Goal: Information Seeking & Learning: Learn about a topic

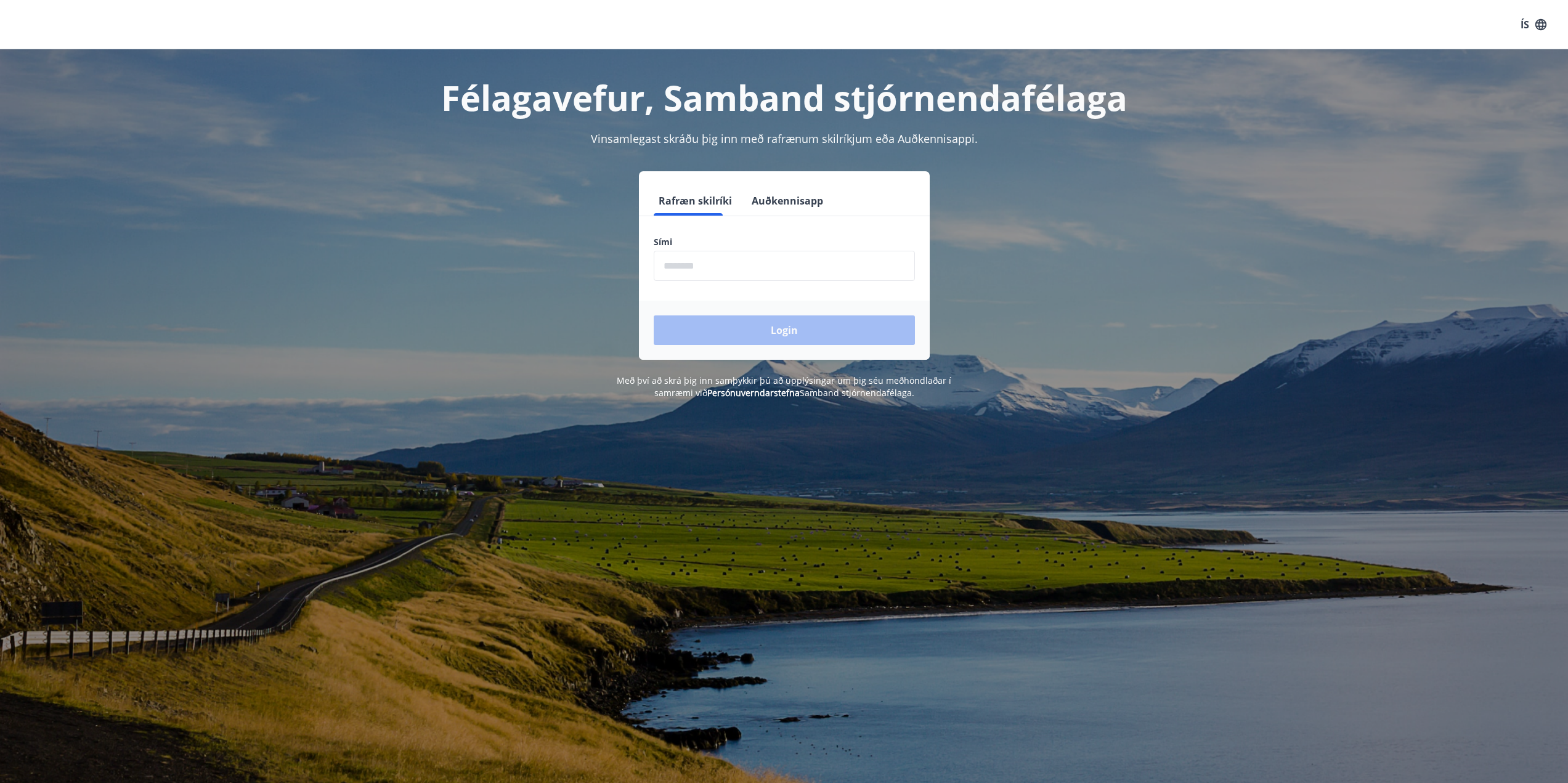
click at [658, 274] on input "phone" at bounding box center [784, 265] width 261 height 30
type input "********"
click at [734, 333] on button "Login" at bounding box center [784, 330] width 261 height 29
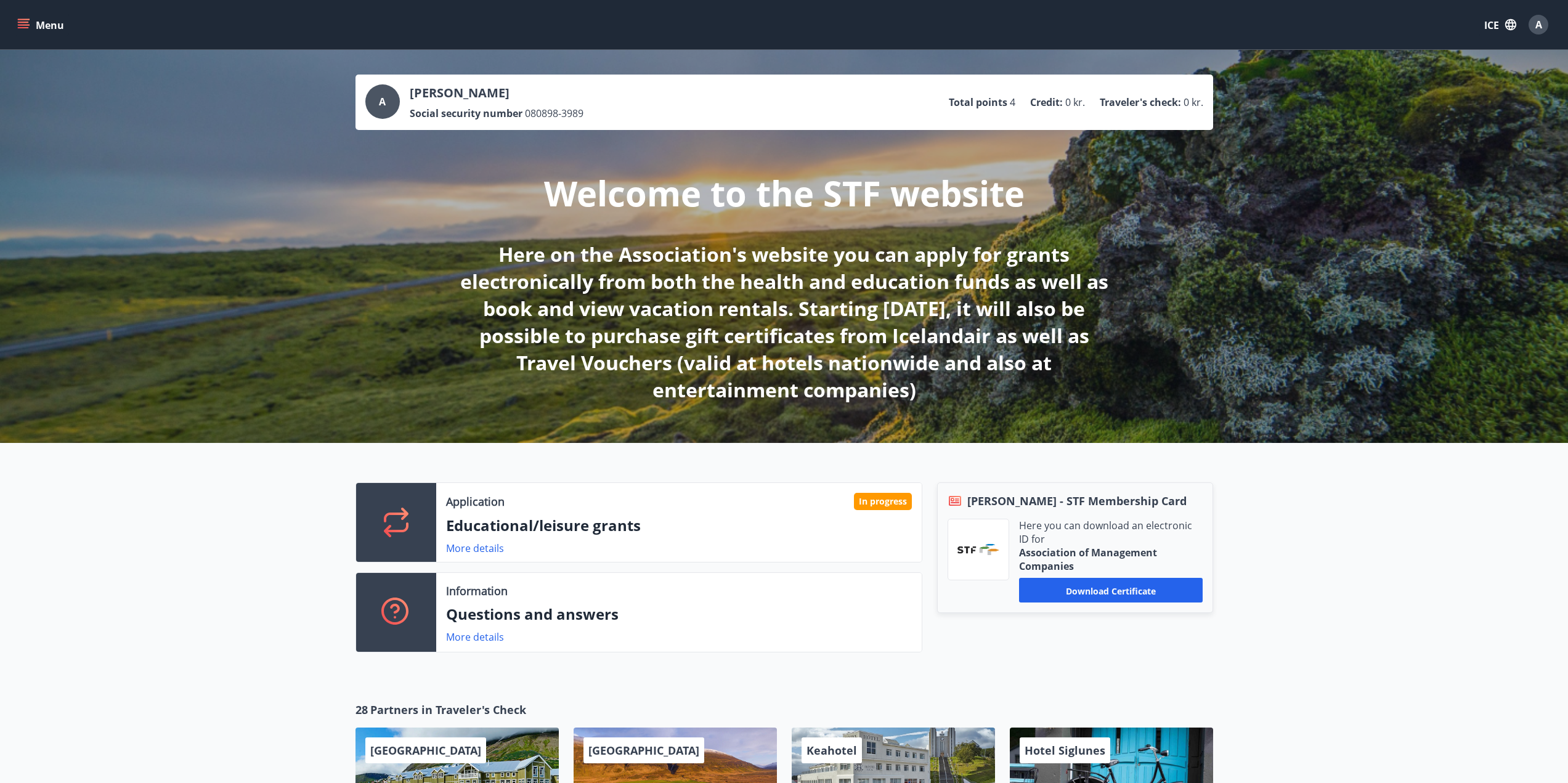
click at [21, 21] on icon "menu" at bounding box center [23, 24] width 12 height 12
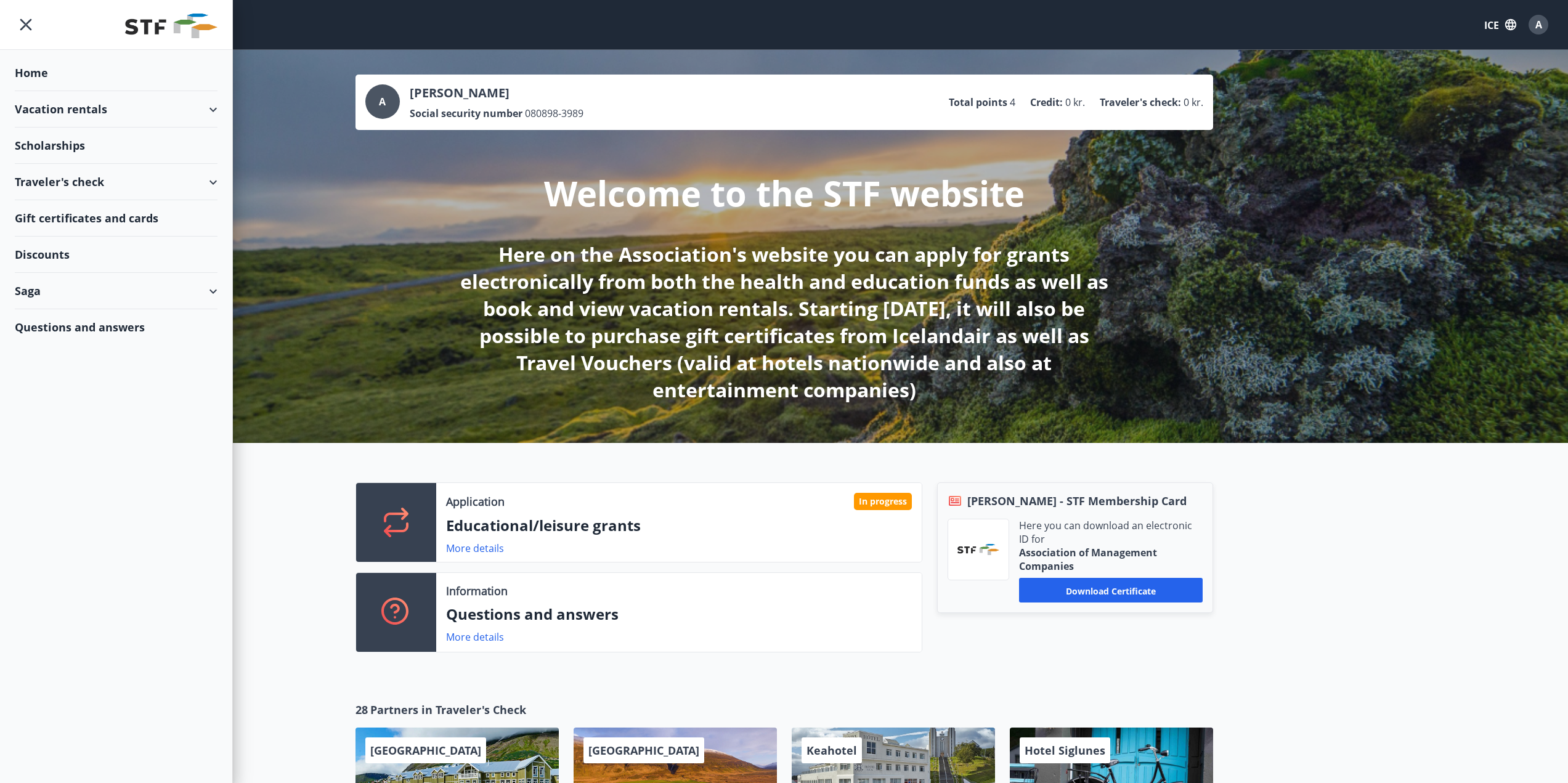
click at [148, 290] on div "Saga" at bounding box center [116, 291] width 203 height 37
click at [117, 477] on div "Submissions" at bounding box center [115, 477] width 183 height 26
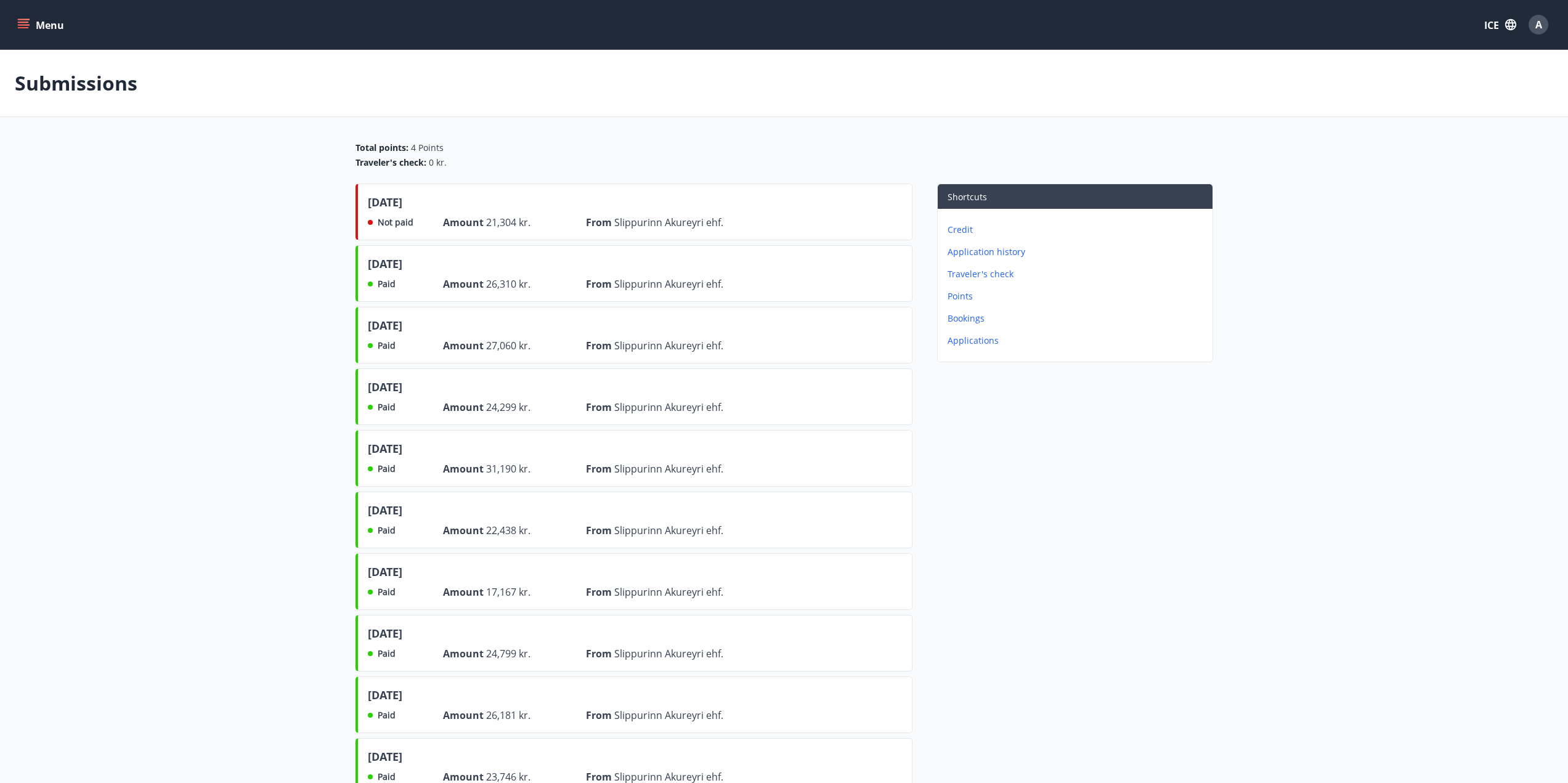
click at [49, 26] on font "Menu" at bounding box center [50, 25] width 28 height 13
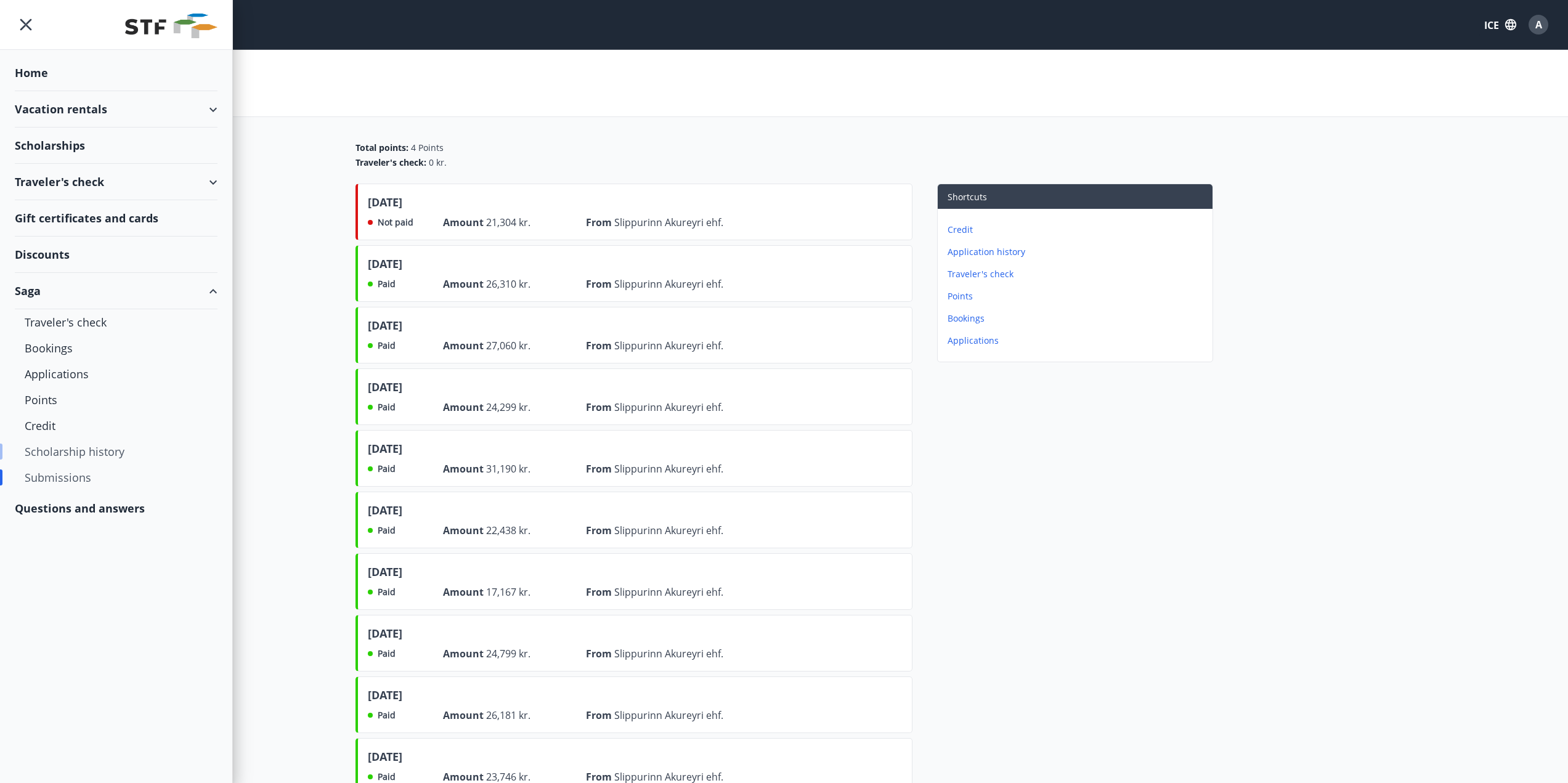
click at [139, 451] on div "Scholarship history" at bounding box center [115, 451] width 183 height 26
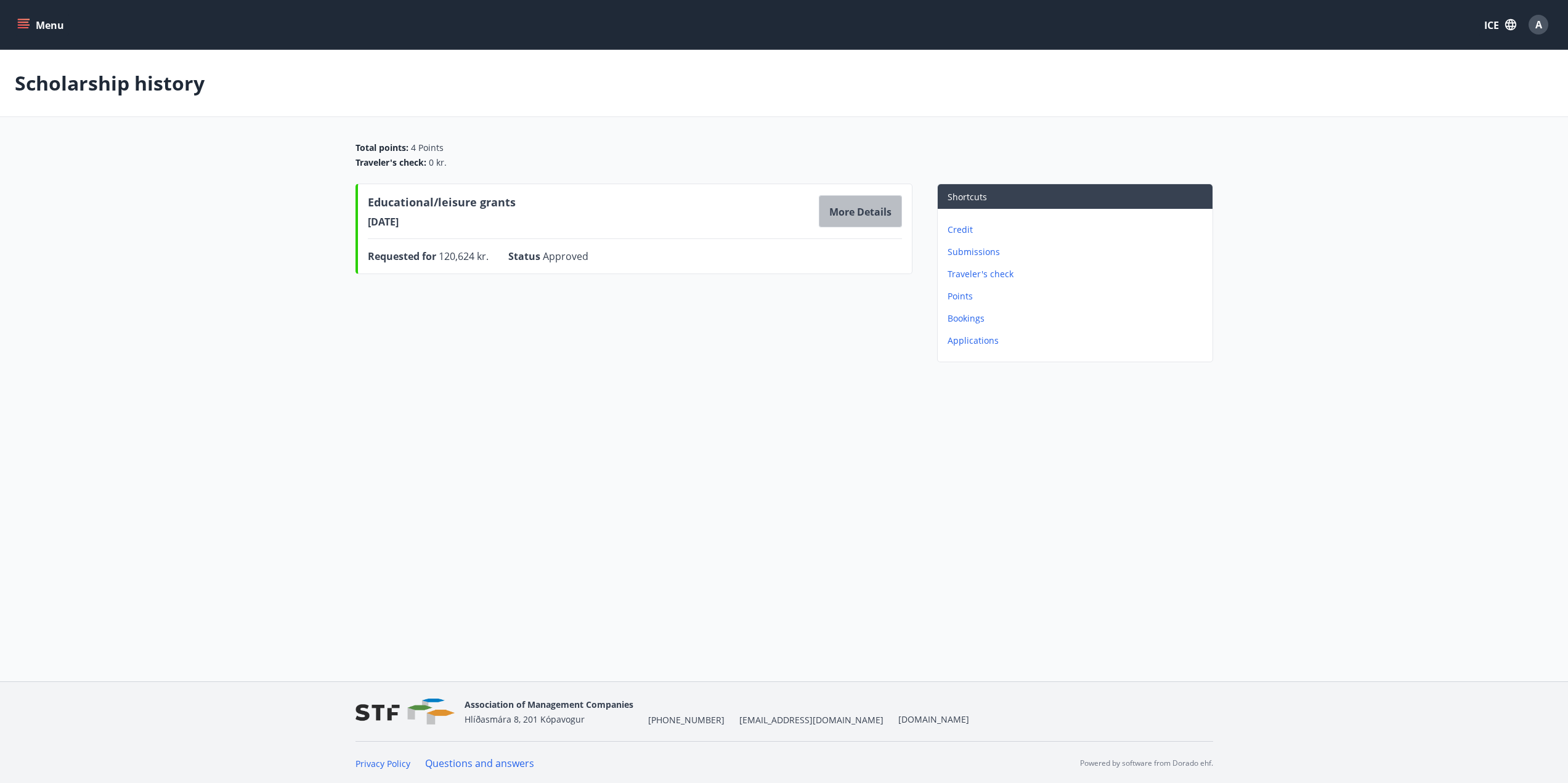
click at [882, 211] on font "More details" at bounding box center [860, 212] width 62 height 13
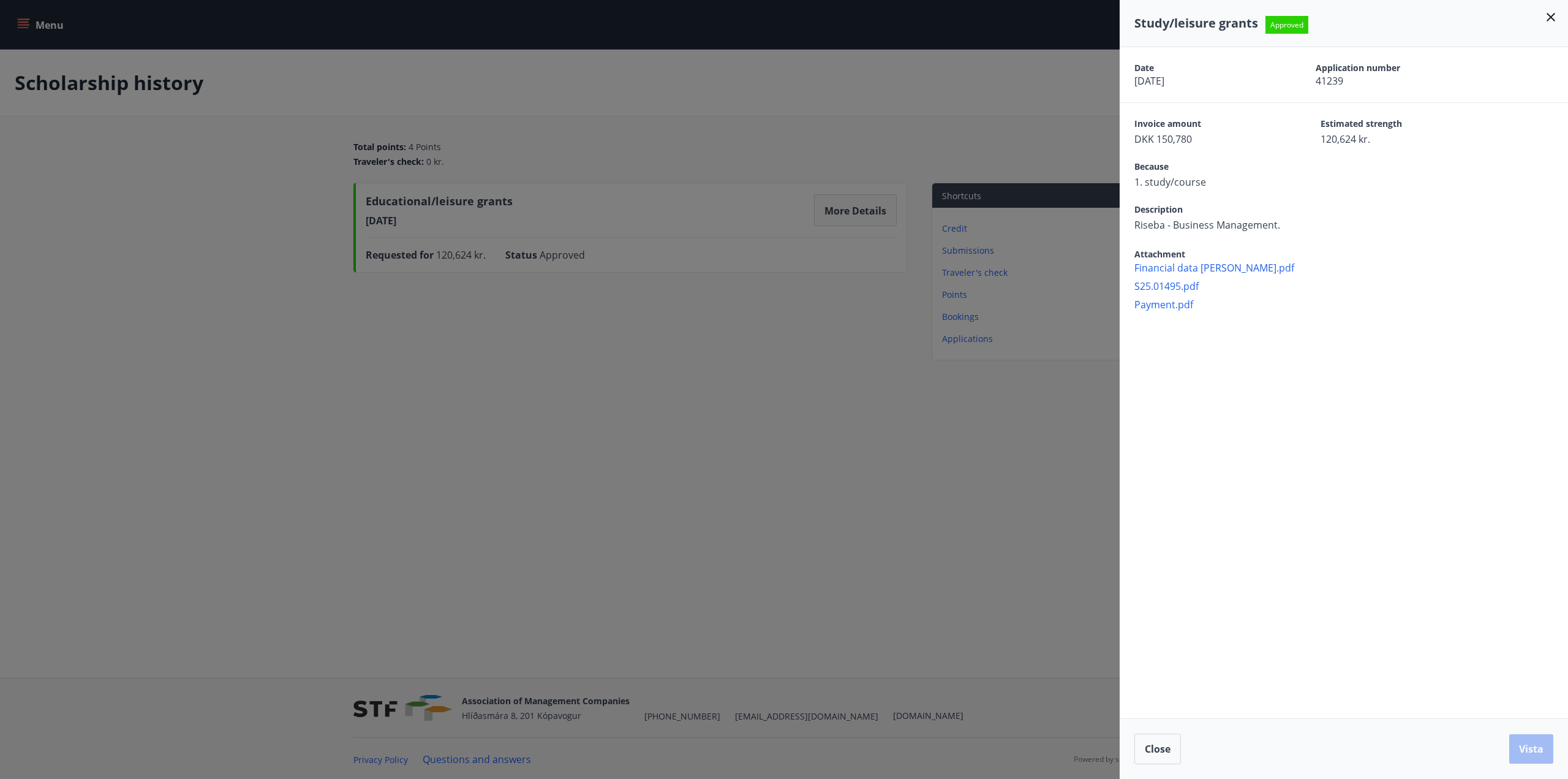
click at [1551, 20] on icon at bounding box center [1551, 17] width 15 height 15
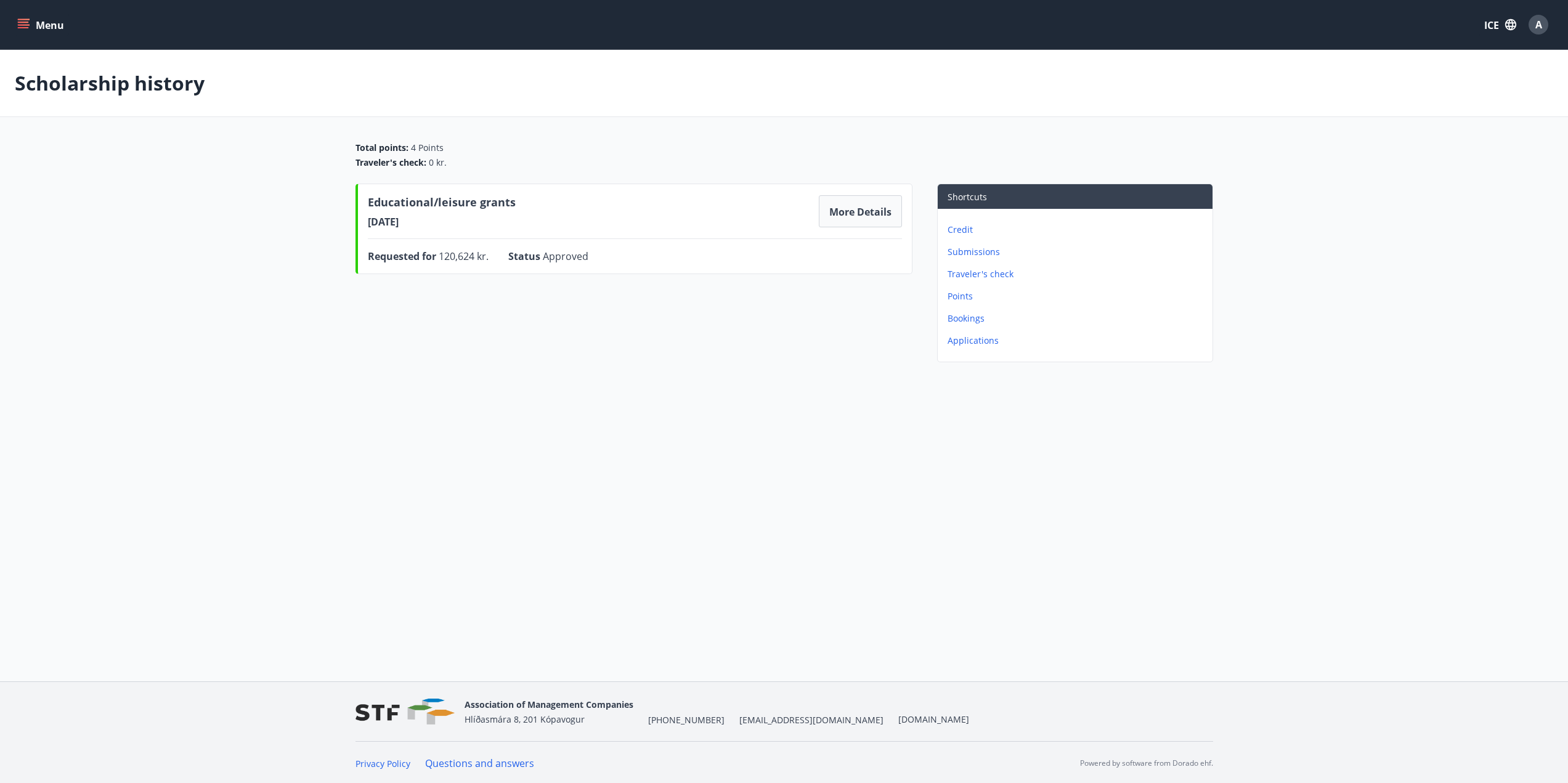
click at [1015, 136] on main "Scholarship history Total points : 4 Points Traveler's check : 0 kr. Educationa…" at bounding box center [784, 208] width 1568 height 317
click at [32, 33] on button "Menu" at bounding box center [42, 24] width 55 height 22
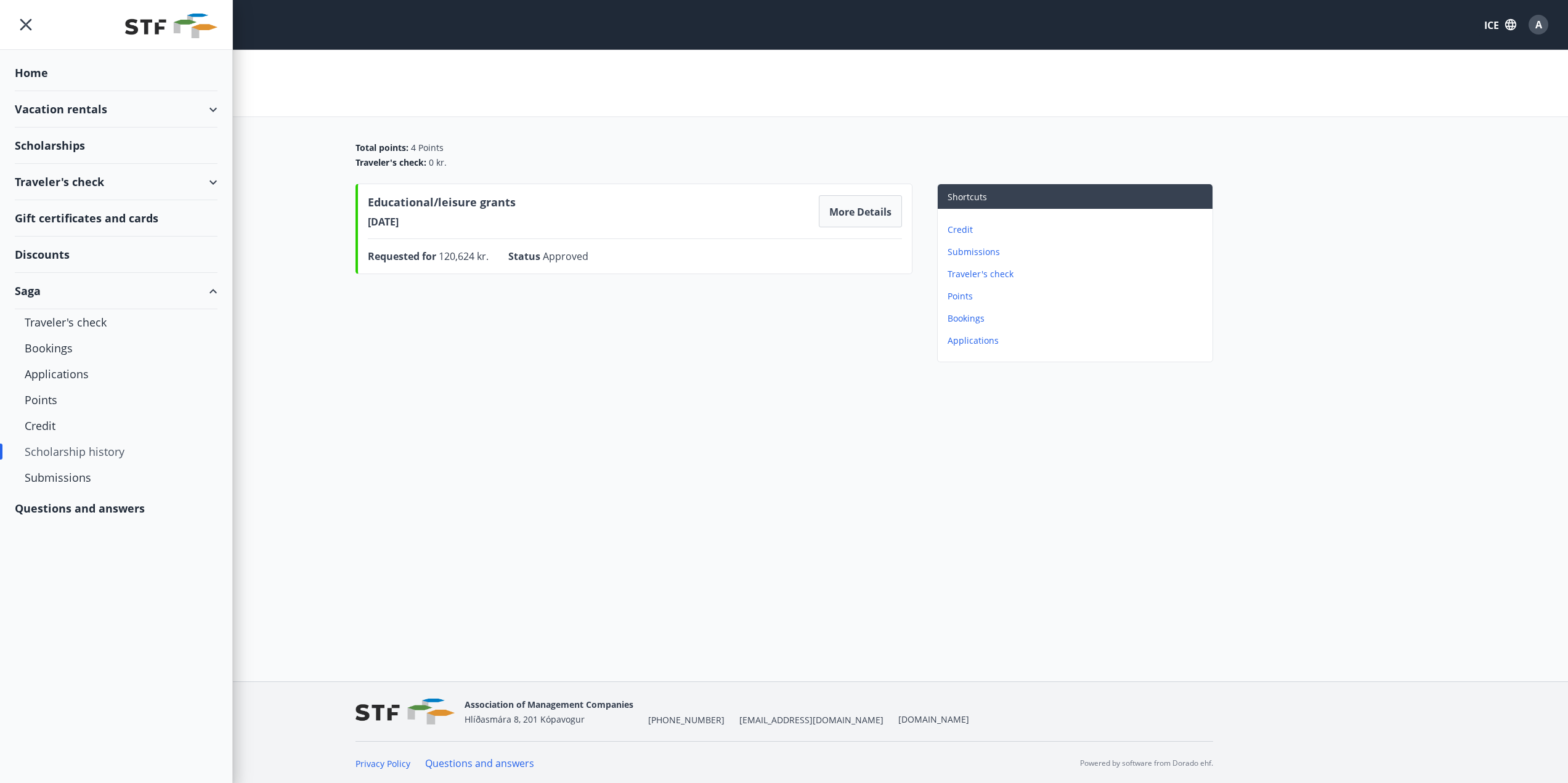
click at [139, 514] on font "Questions and answers" at bounding box center [80, 508] width 130 height 15
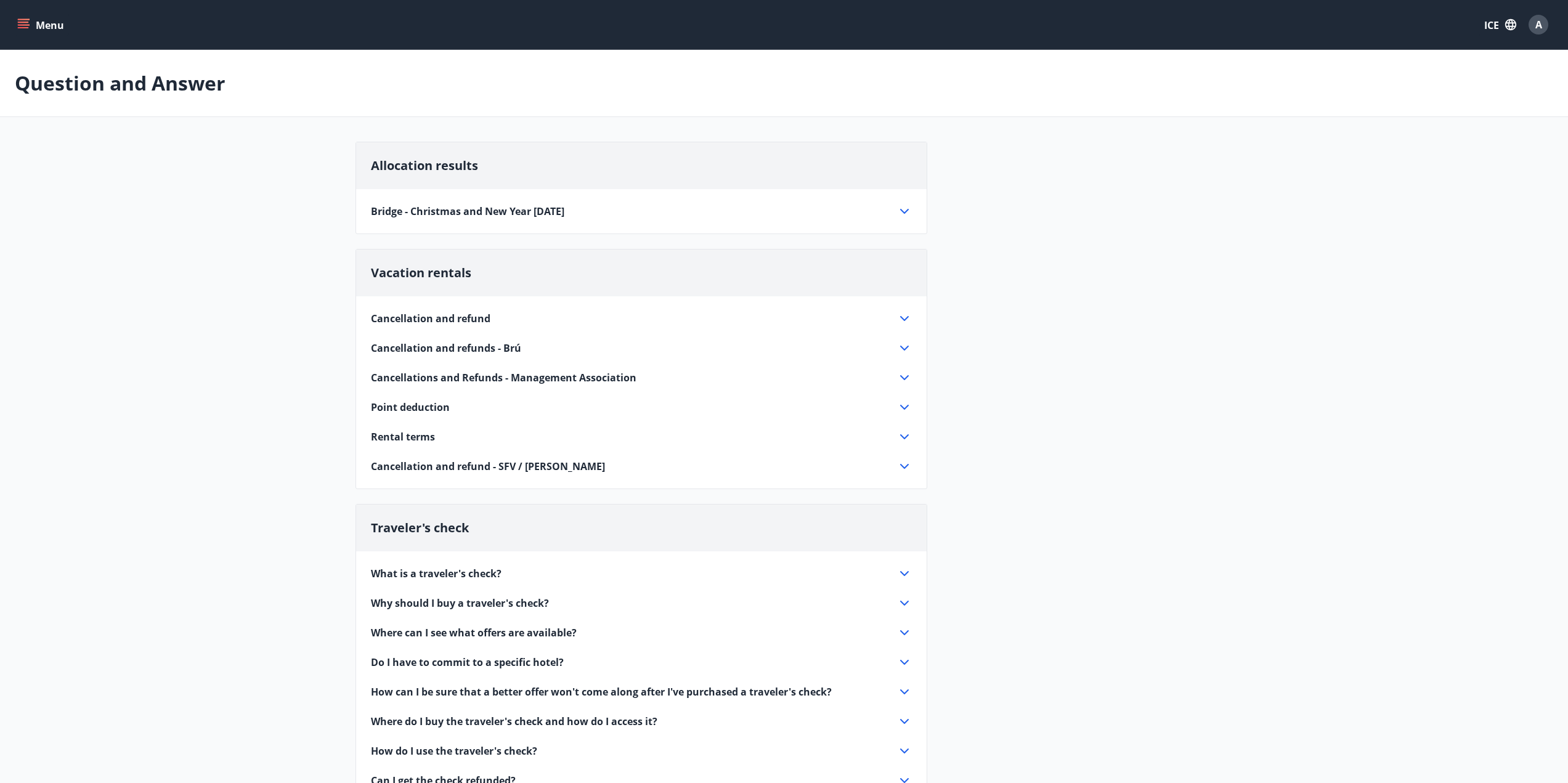
click at [24, 32] on button "Menu" at bounding box center [42, 24] width 55 height 22
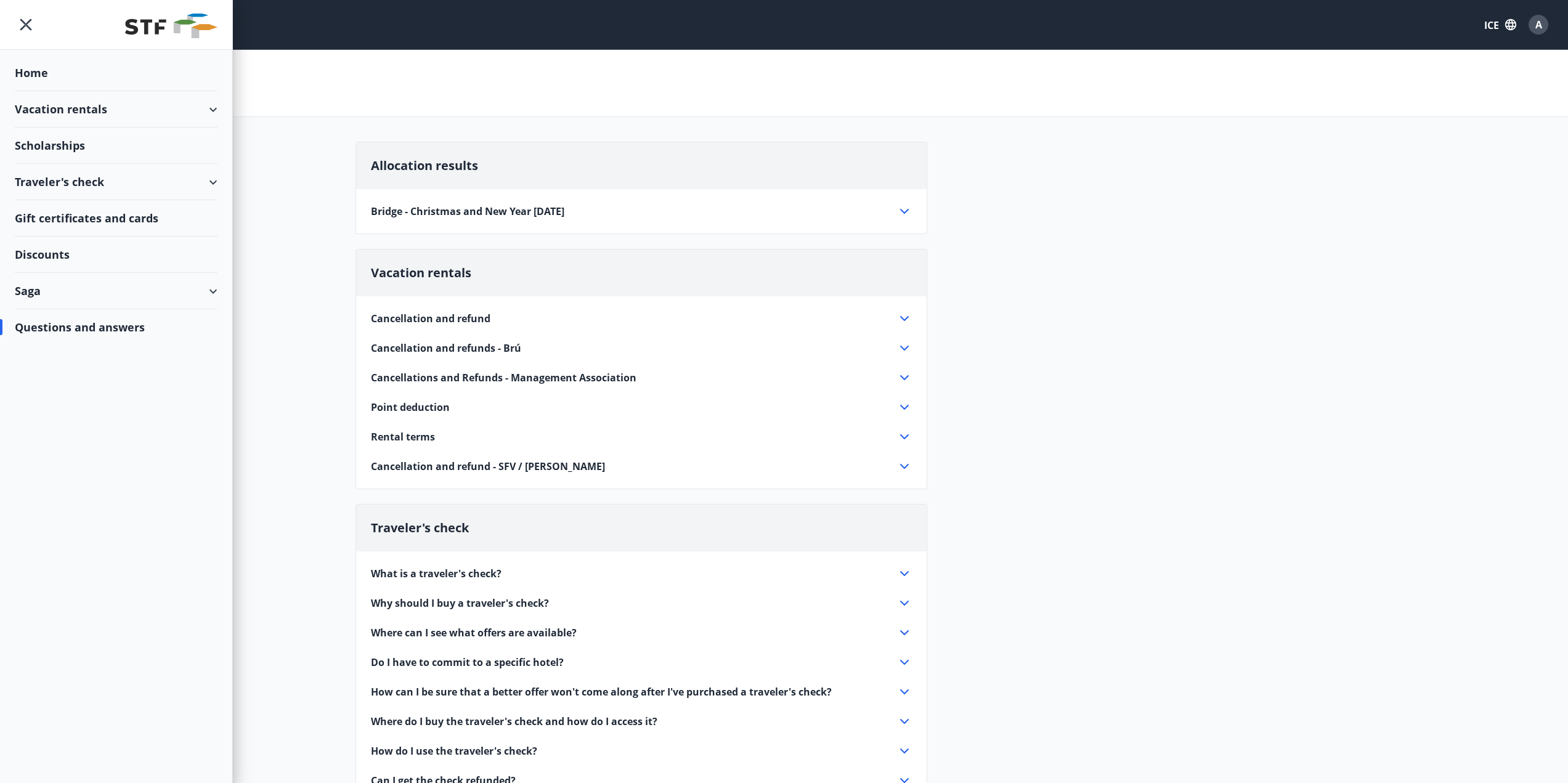
click at [433, 410] on font "Point deduction" at bounding box center [410, 407] width 79 height 13
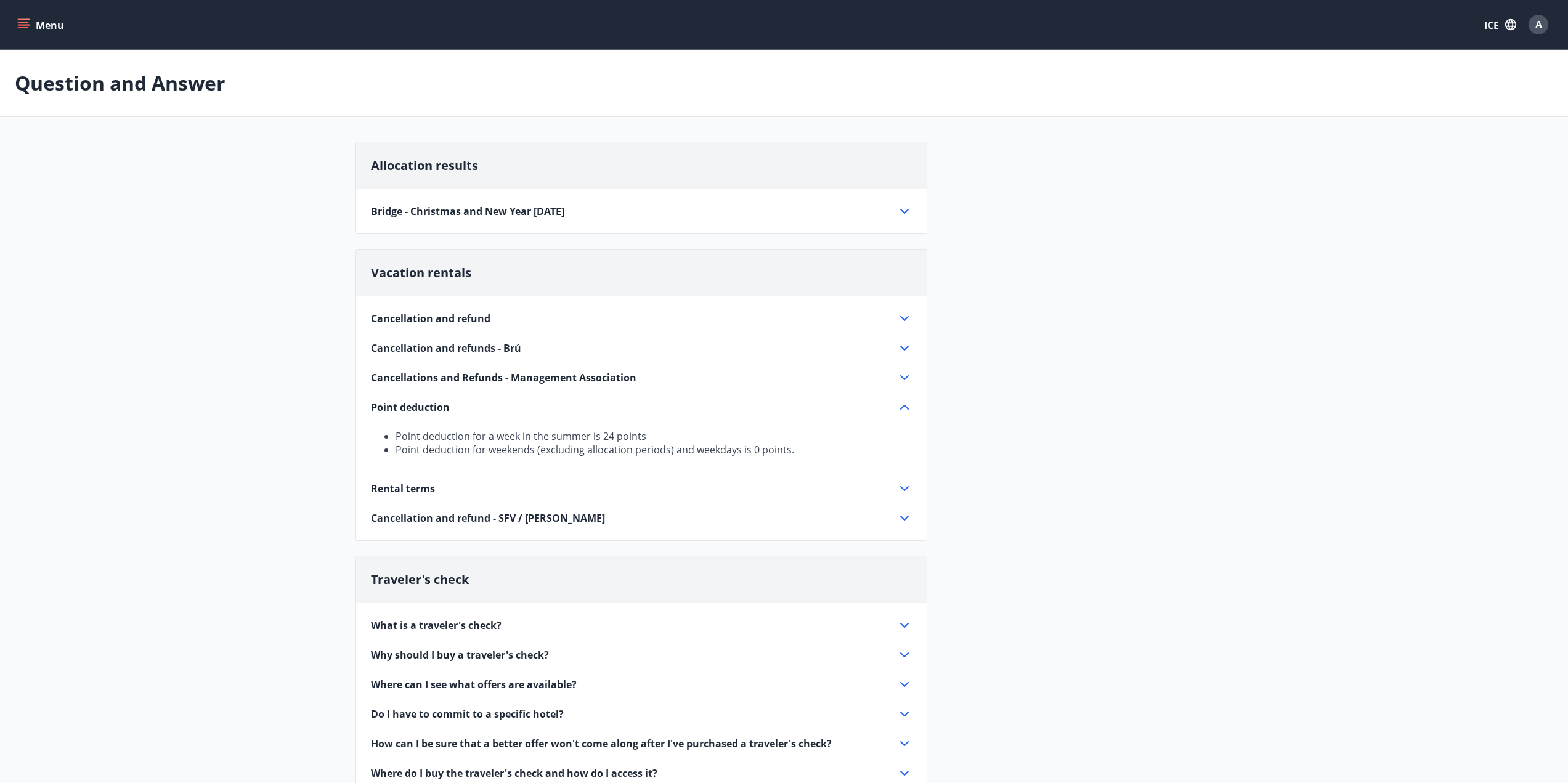
click at [433, 410] on font "Point deduction" at bounding box center [410, 407] width 79 height 13
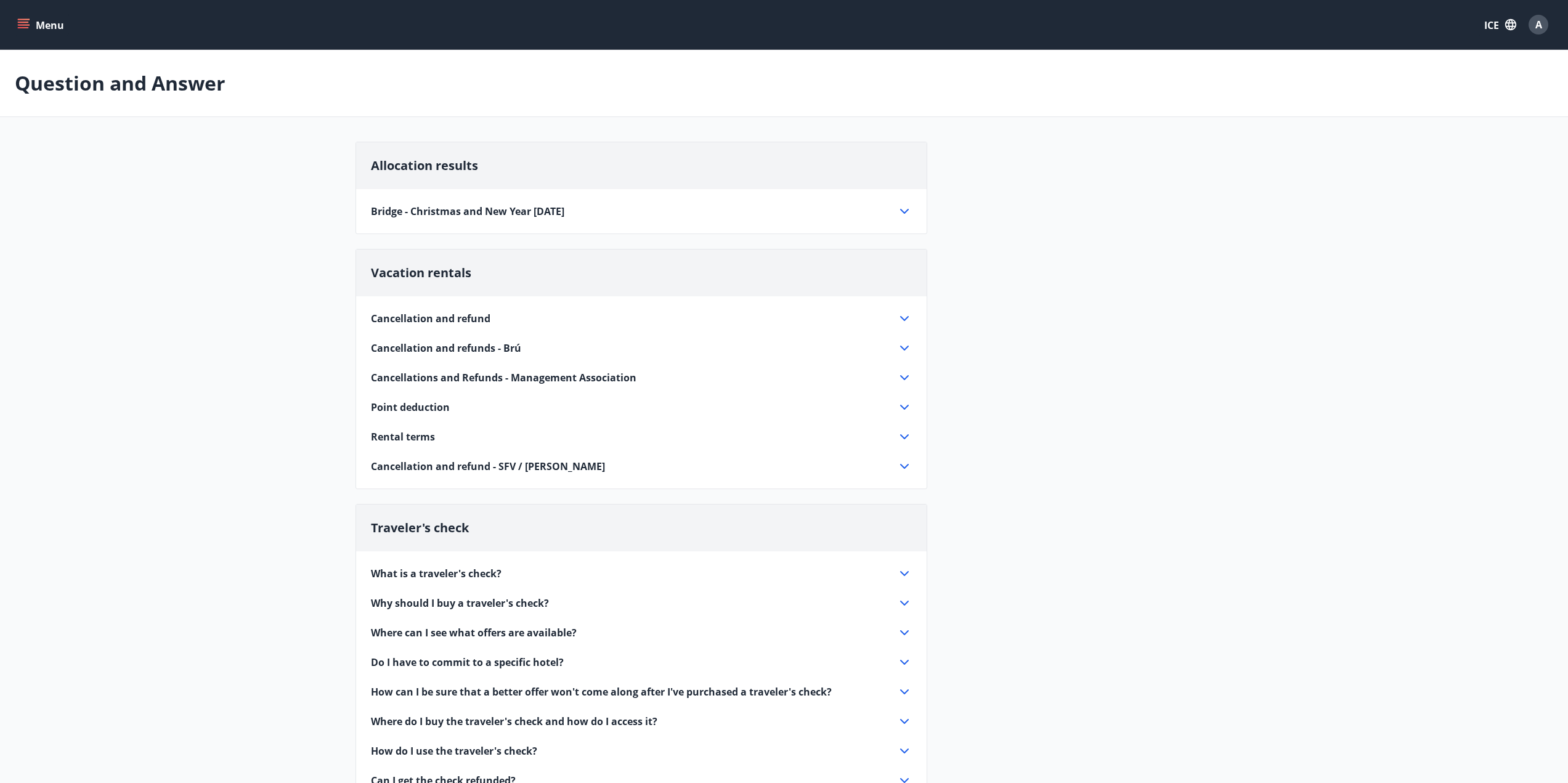
click at [444, 471] on font "Cancellation and refund - SFV / Berg" at bounding box center [487, 466] width 234 height 13
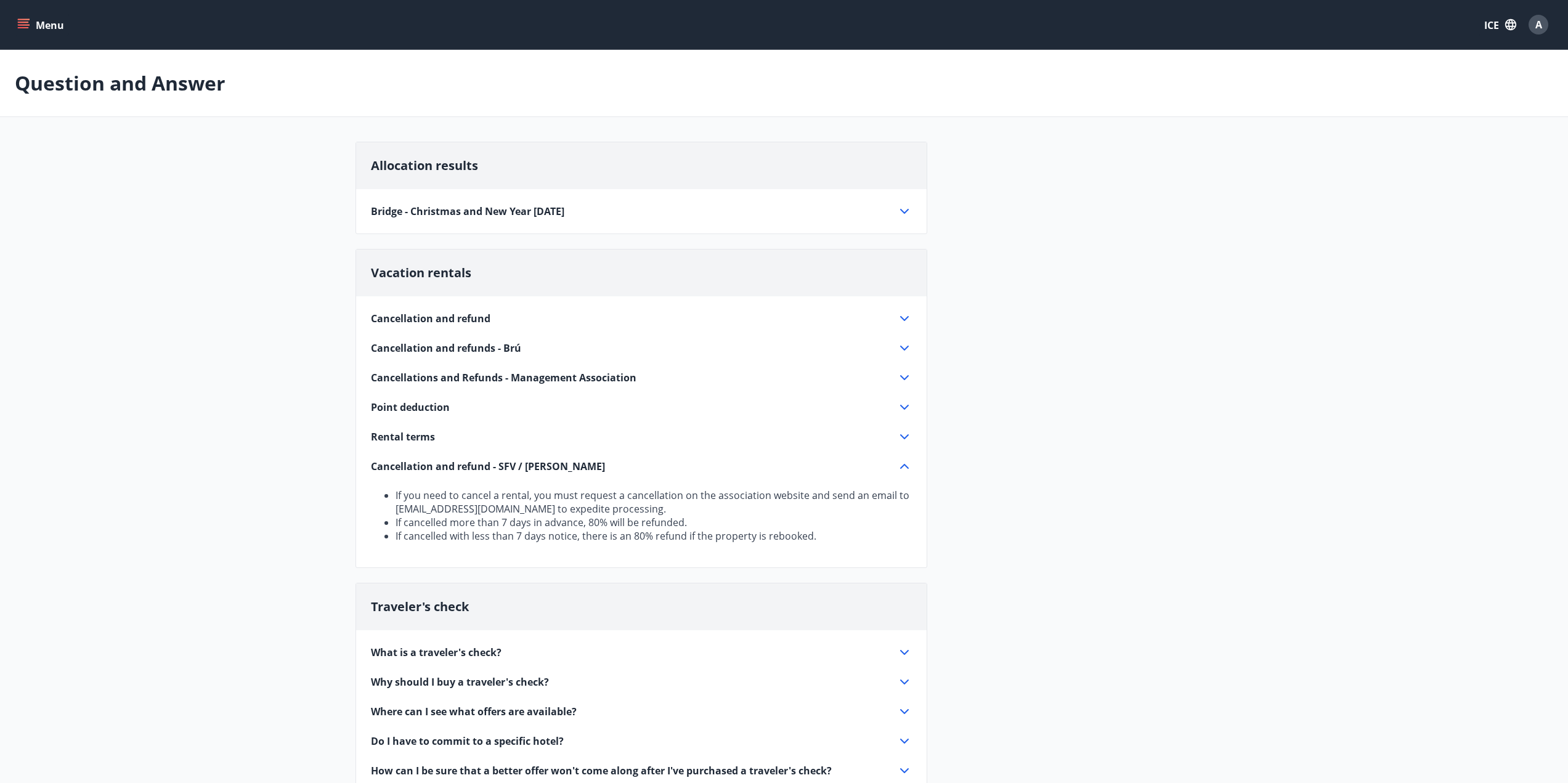
click at [43, 38] on div "Menu ICE A" at bounding box center [784, 24] width 1538 height 29
click at [36, 30] on font "Menu" at bounding box center [50, 25] width 28 height 13
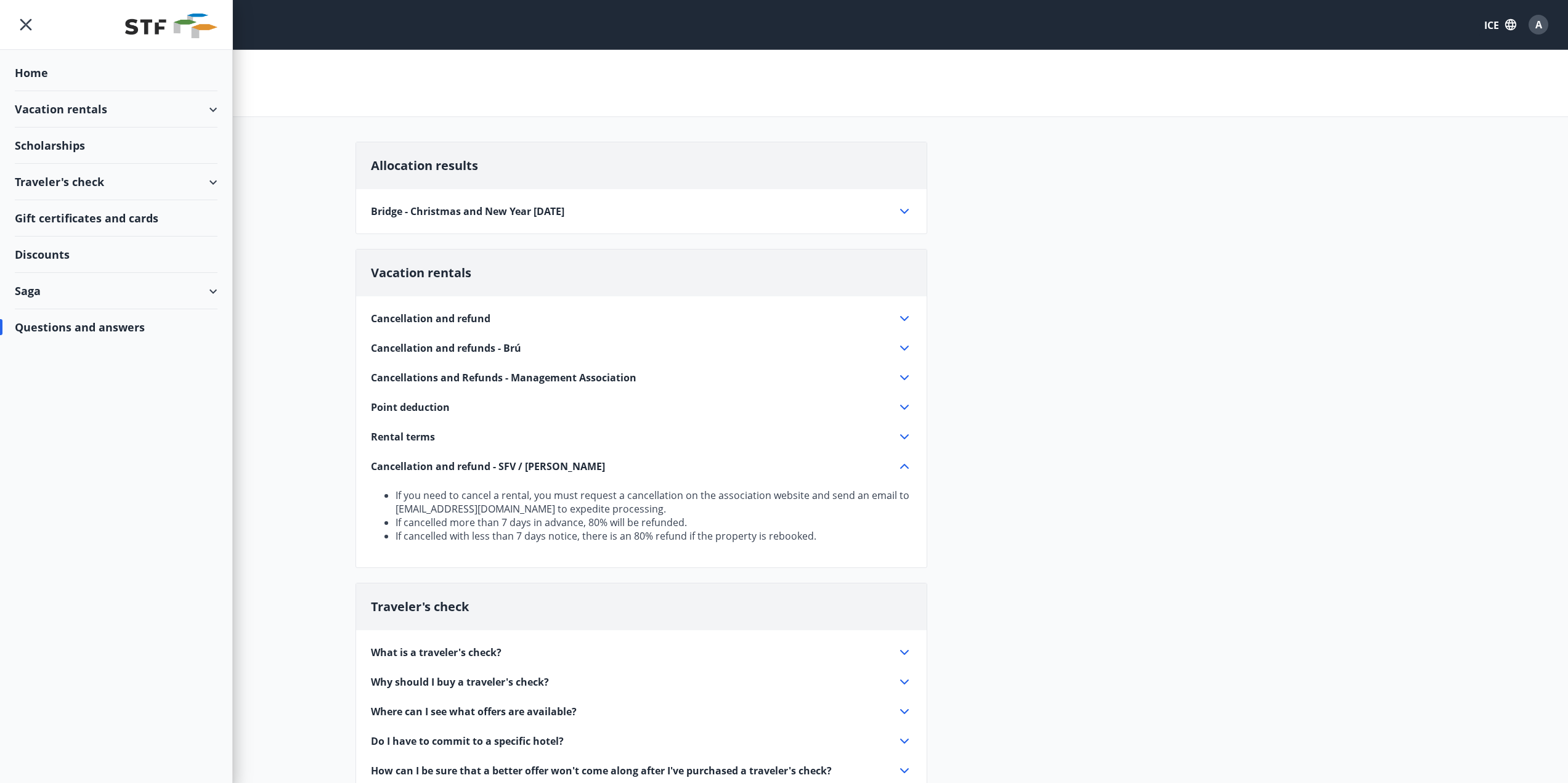
click at [142, 141] on div "Scholarships" at bounding box center [116, 146] width 203 height 37
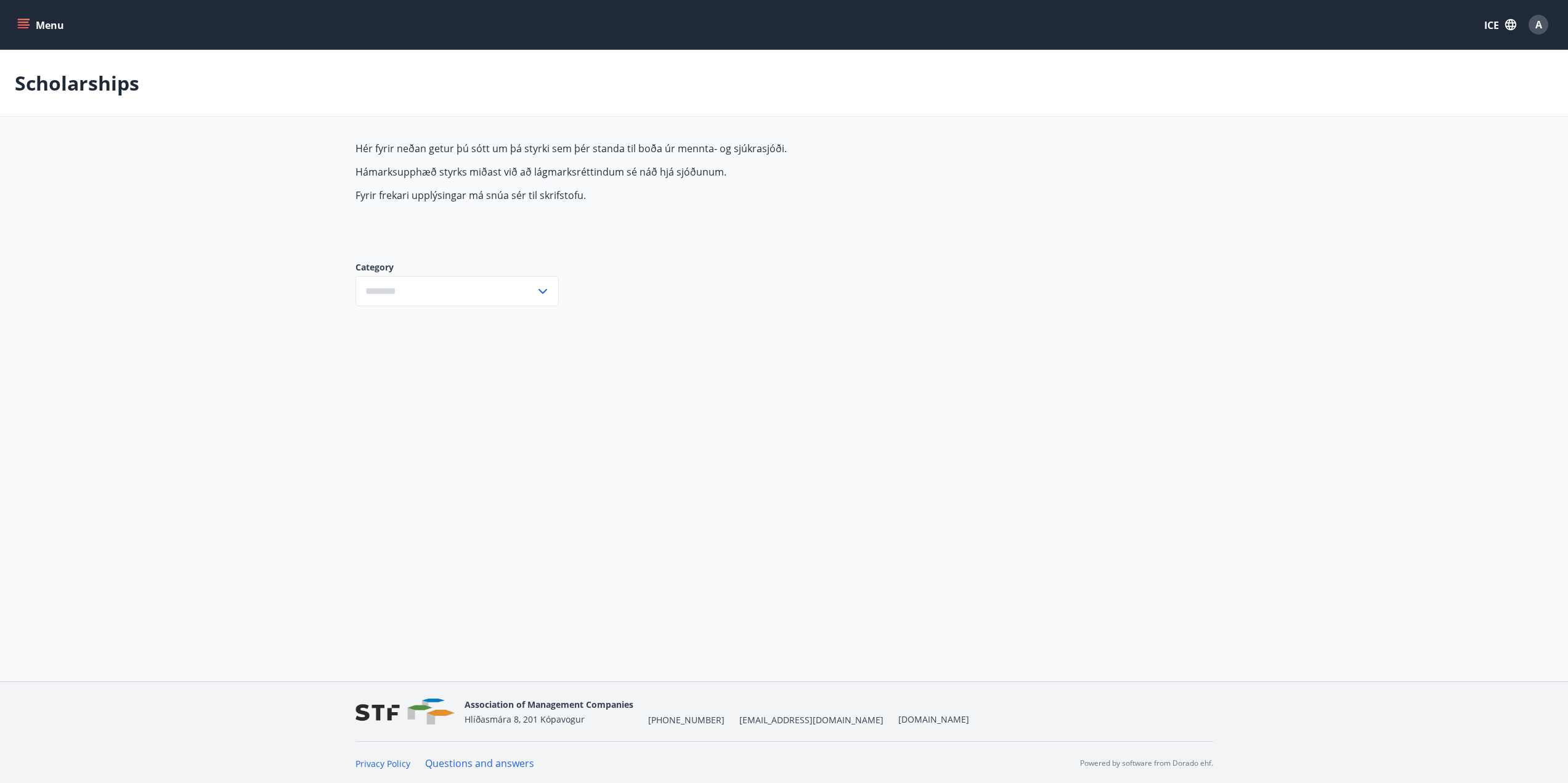
type input "***"
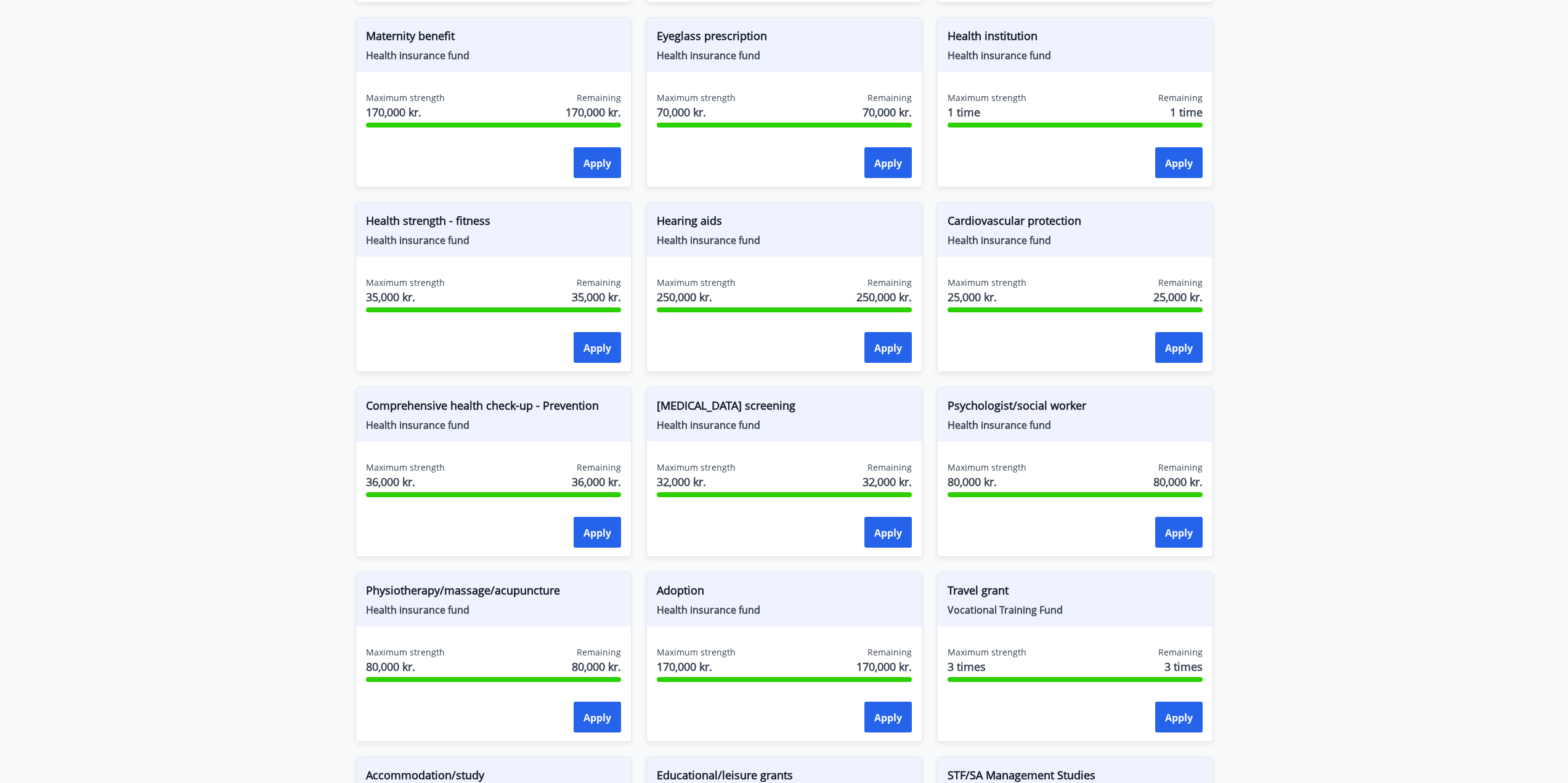
scroll to position [755, 0]
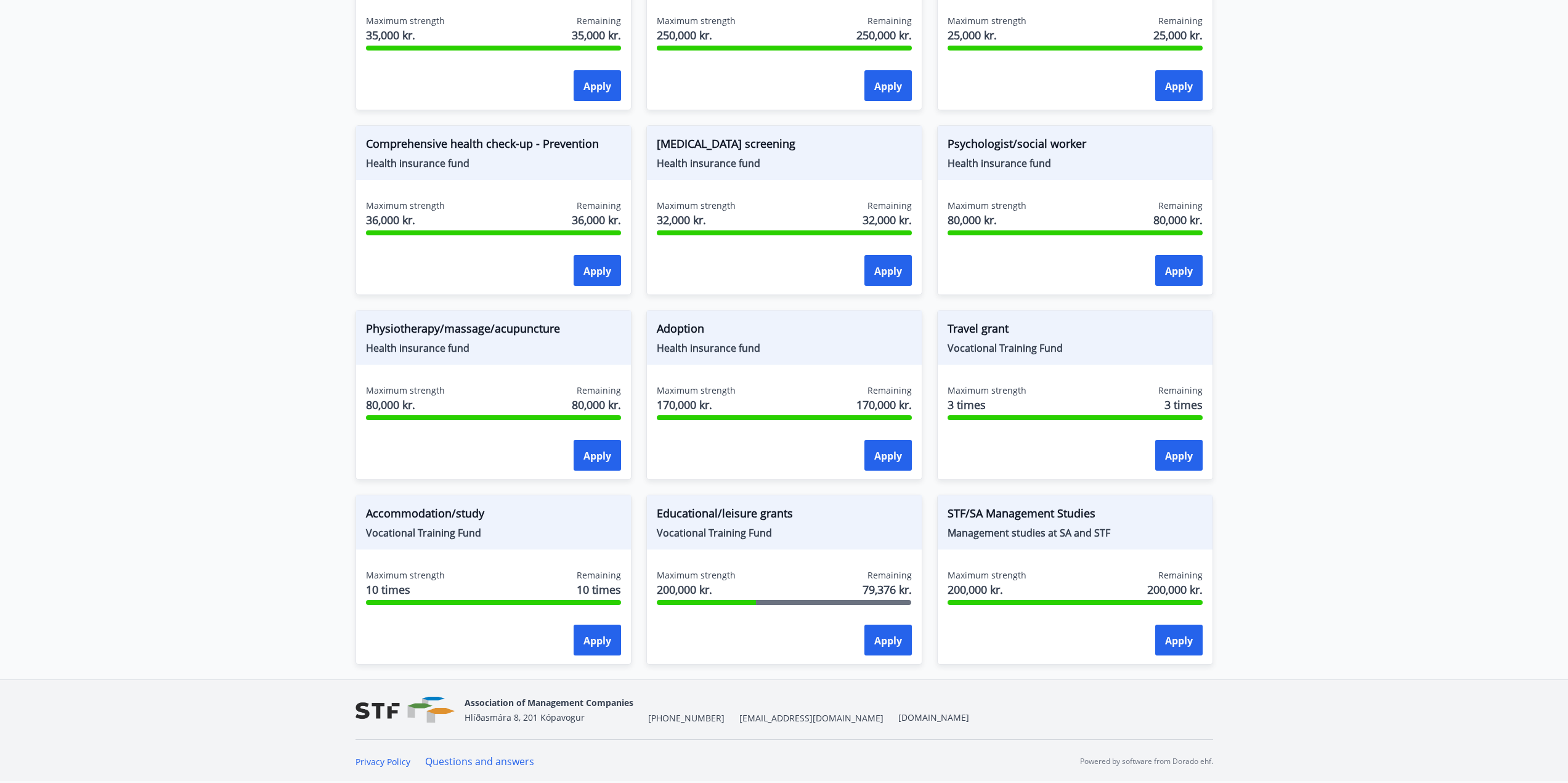
click at [467, 761] on font "Questions and answers" at bounding box center [480, 761] width 109 height 13
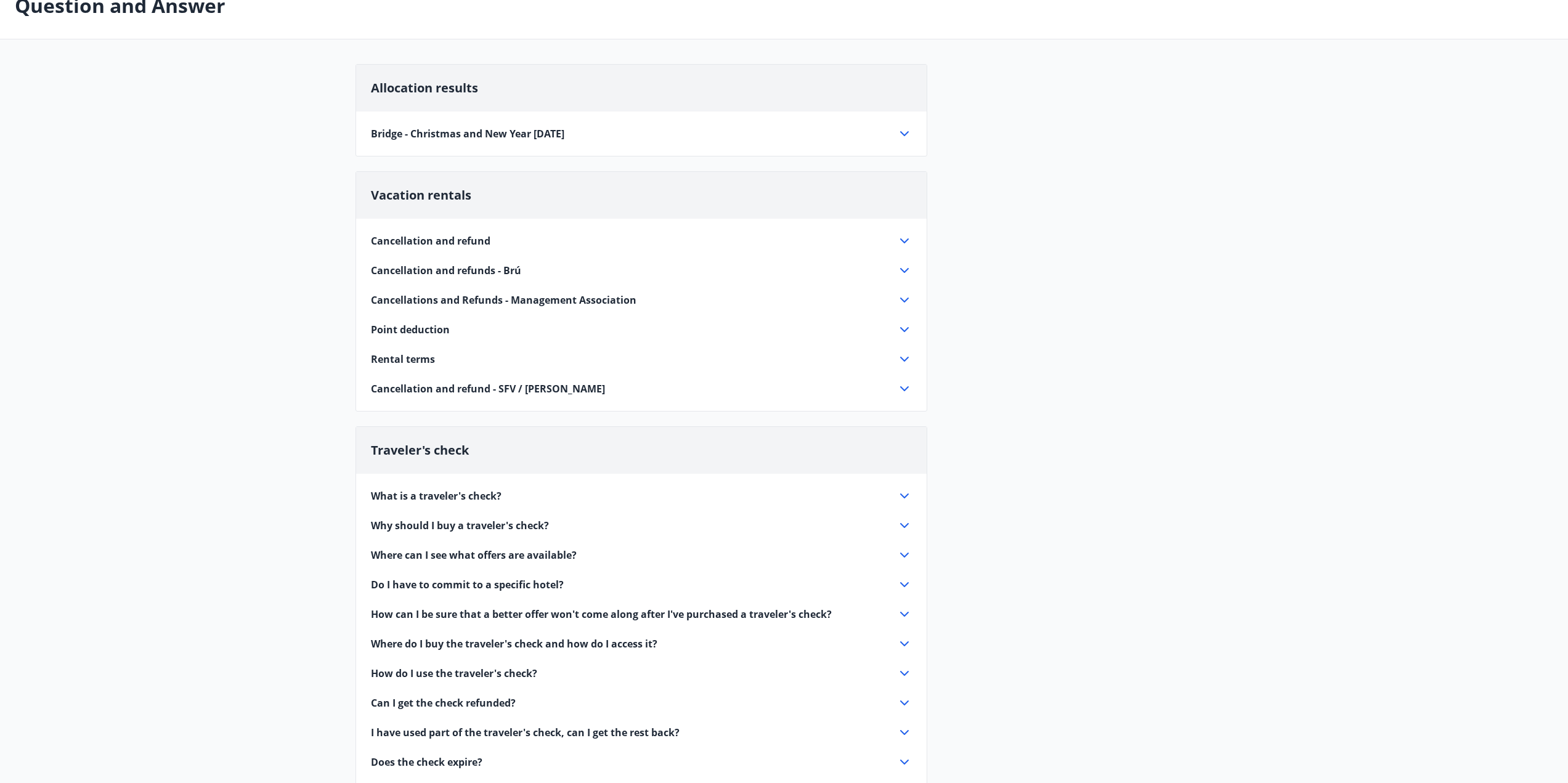
scroll to position [42, 0]
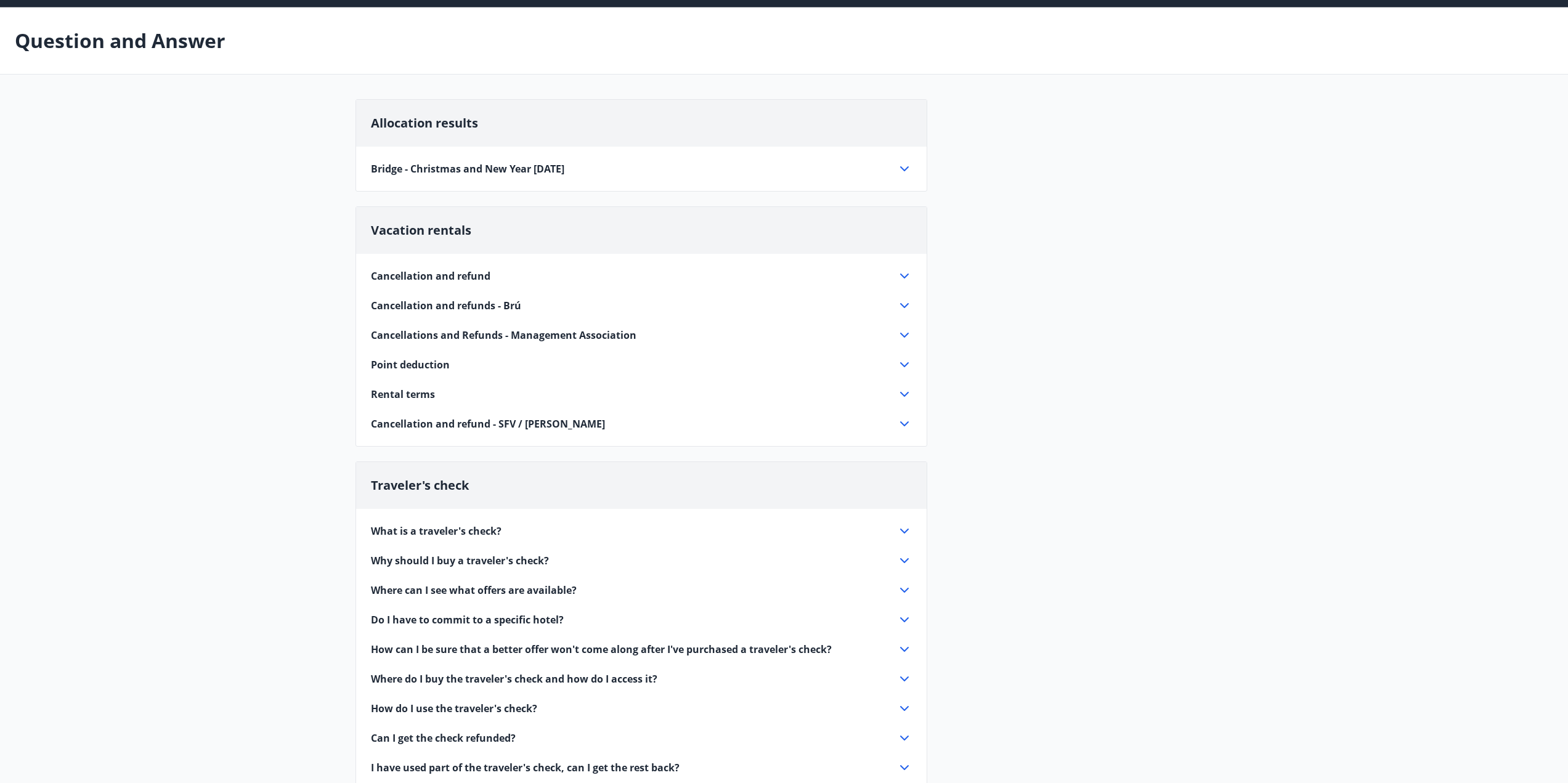
click at [906, 171] on icon at bounding box center [904, 169] width 15 height 15
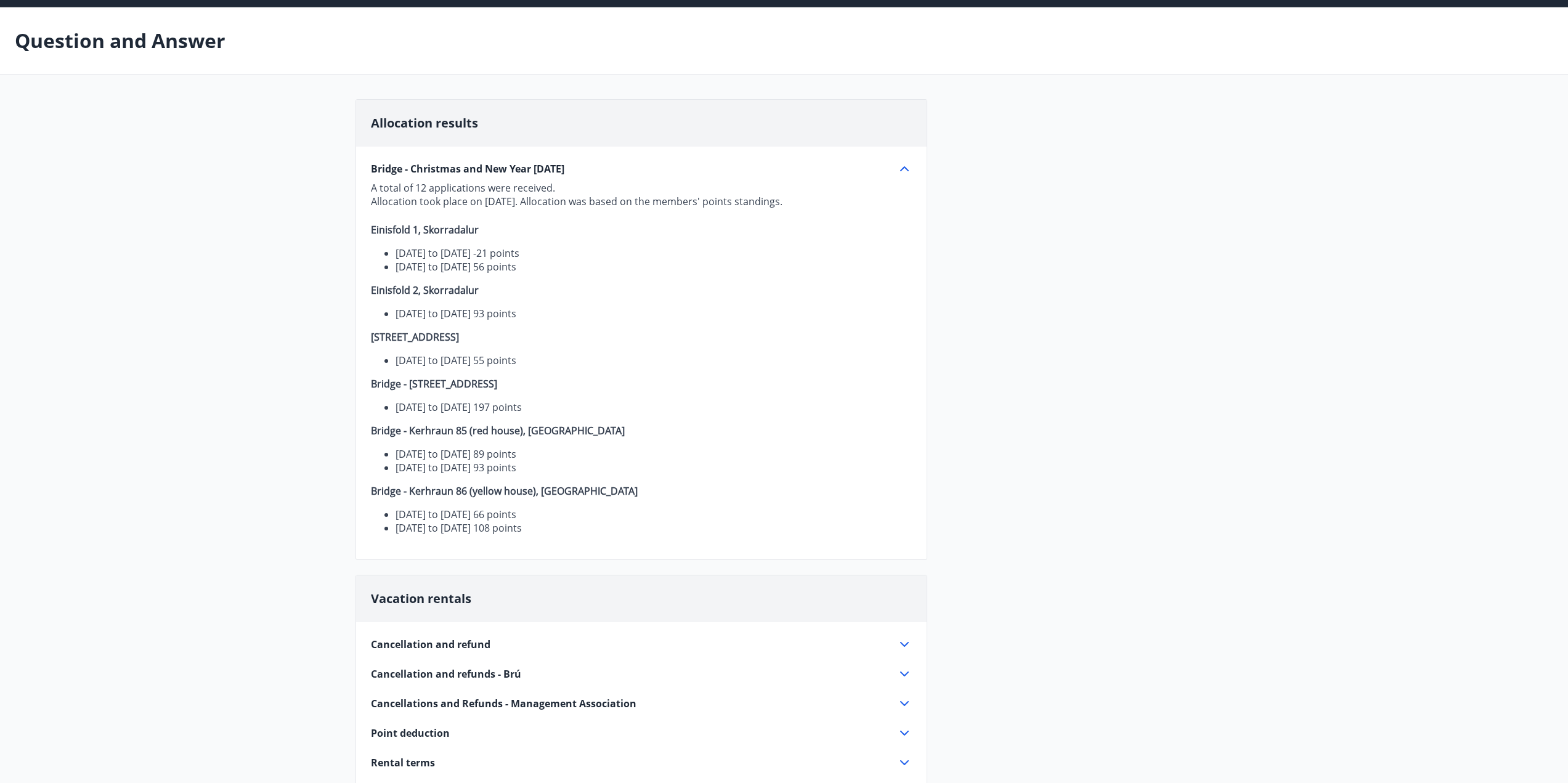
click at [904, 170] on icon at bounding box center [904, 169] width 15 height 15
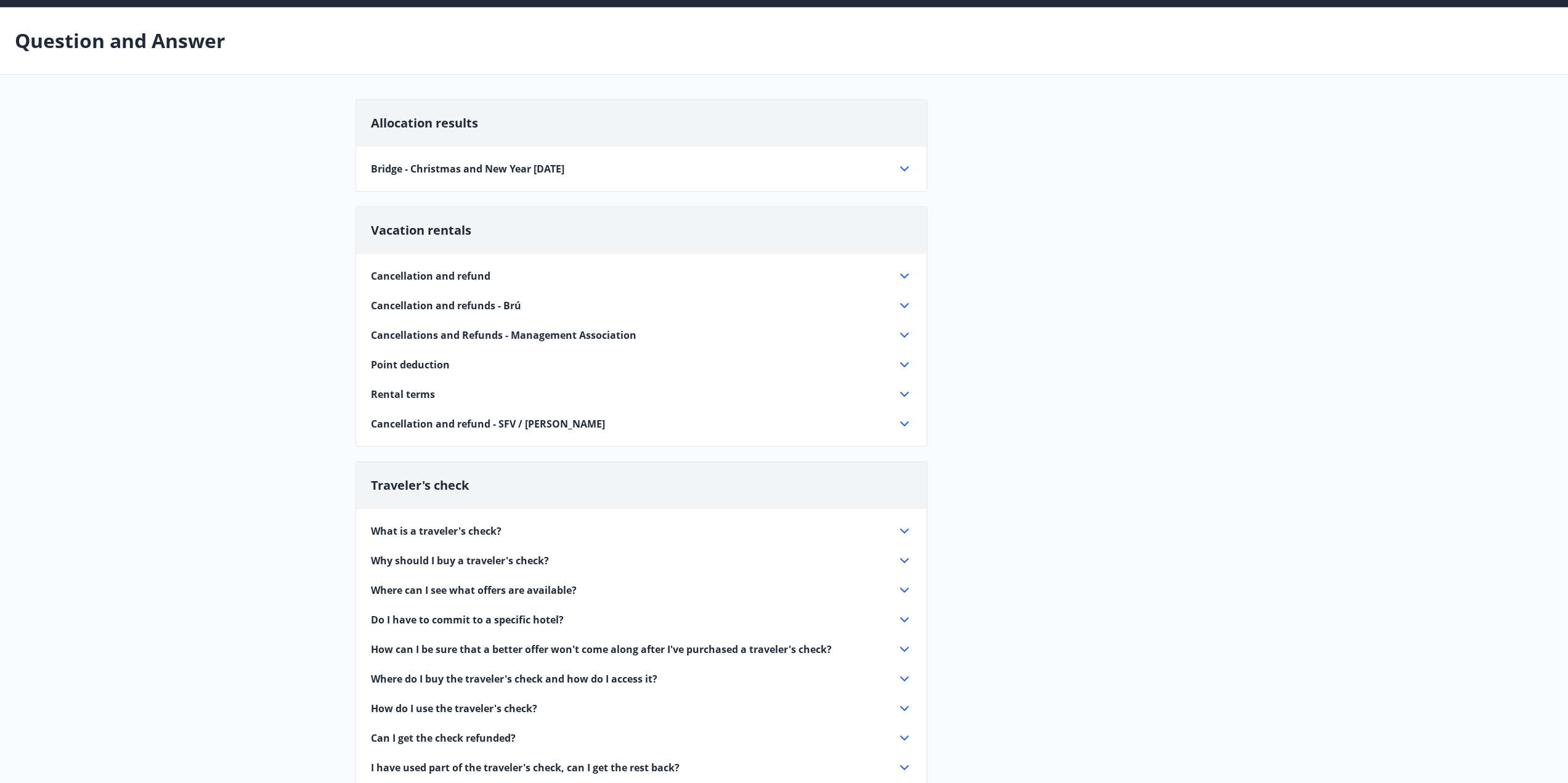
click at [904, 170] on icon at bounding box center [904, 169] width 8 height 5
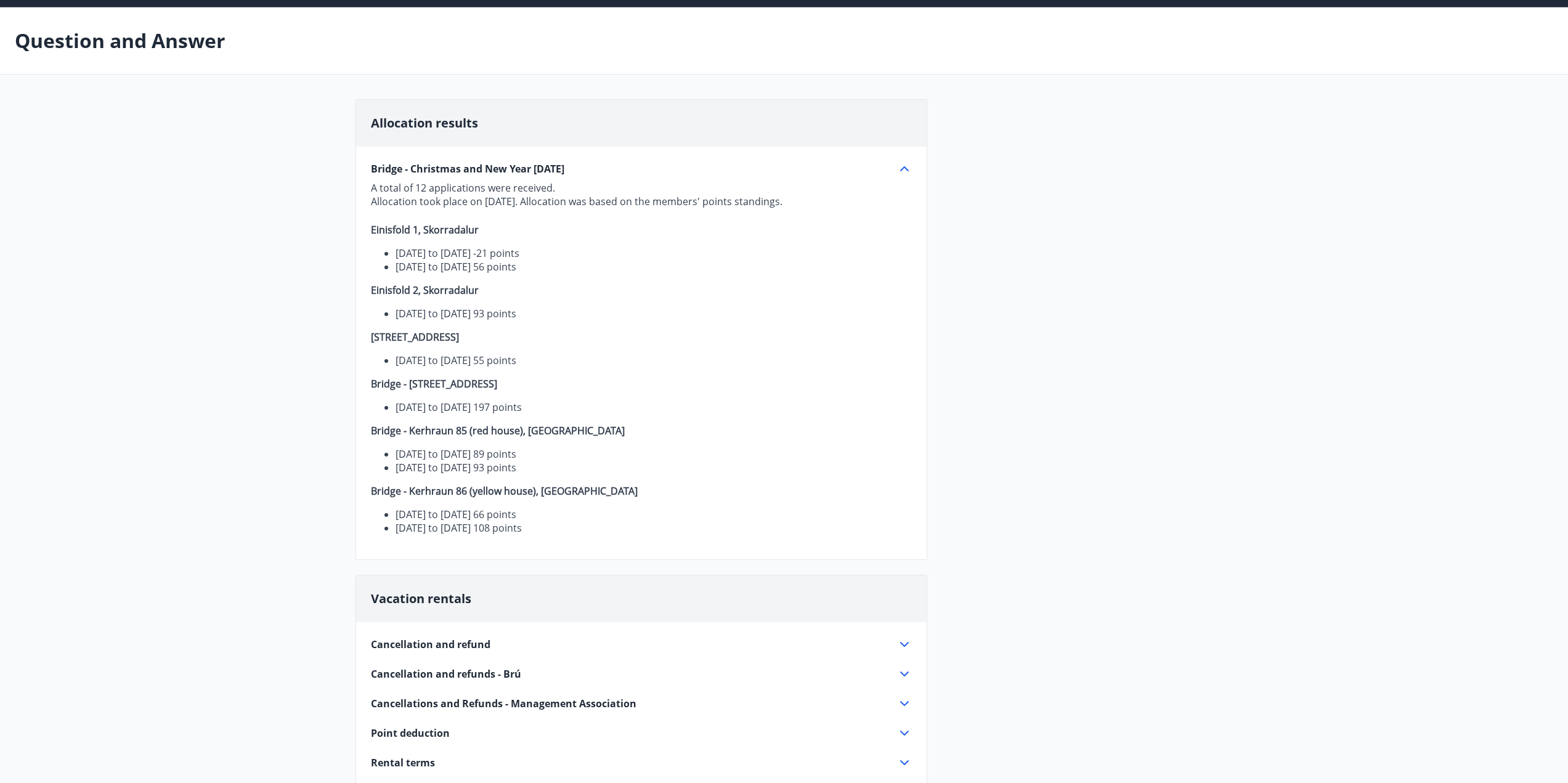
click at [904, 170] on icon at bounding box center [904, 169] width 15 height 15
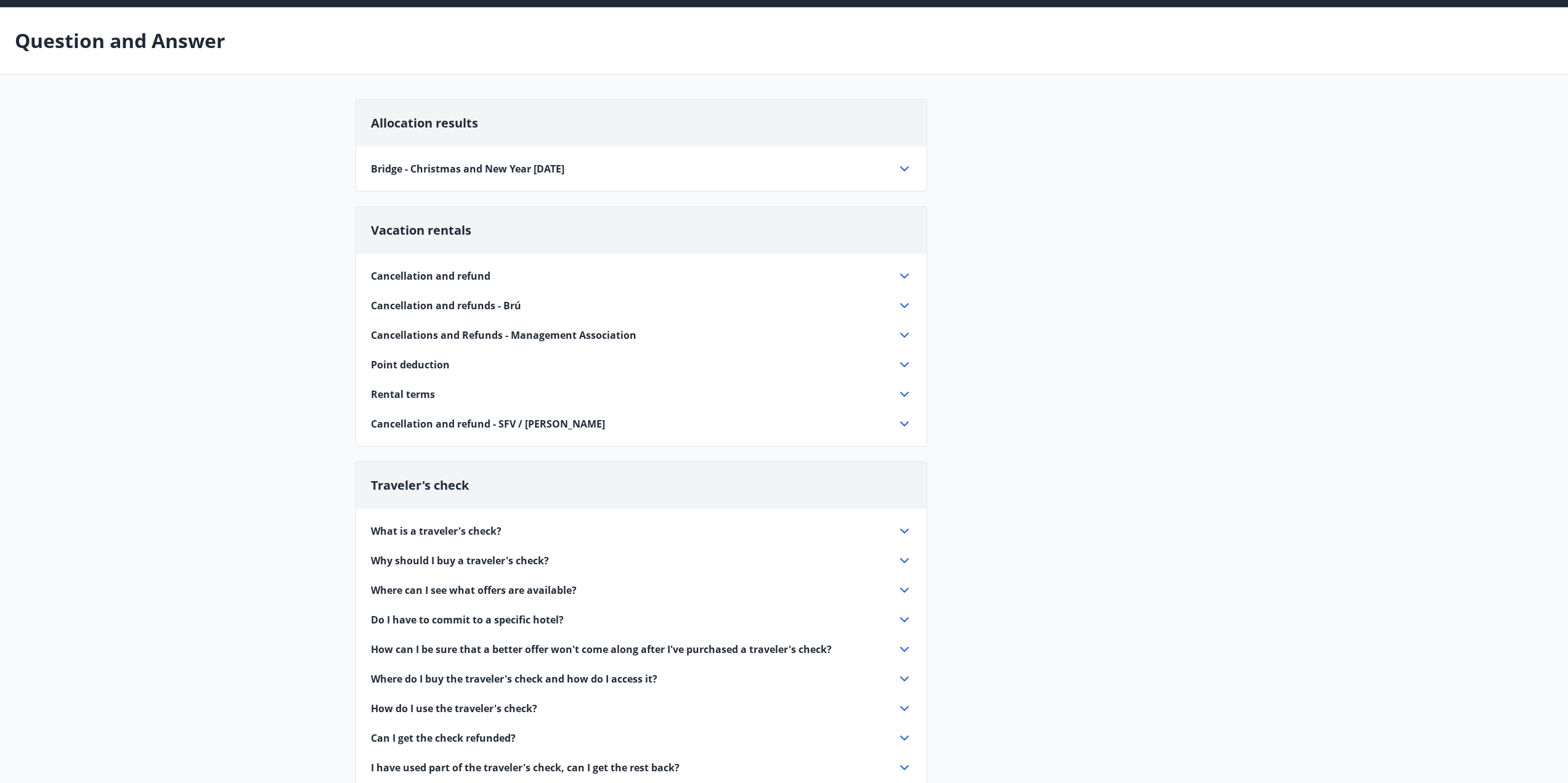
click at [906, 337] on icon at bounding box center [904, 335] width 15 height 15
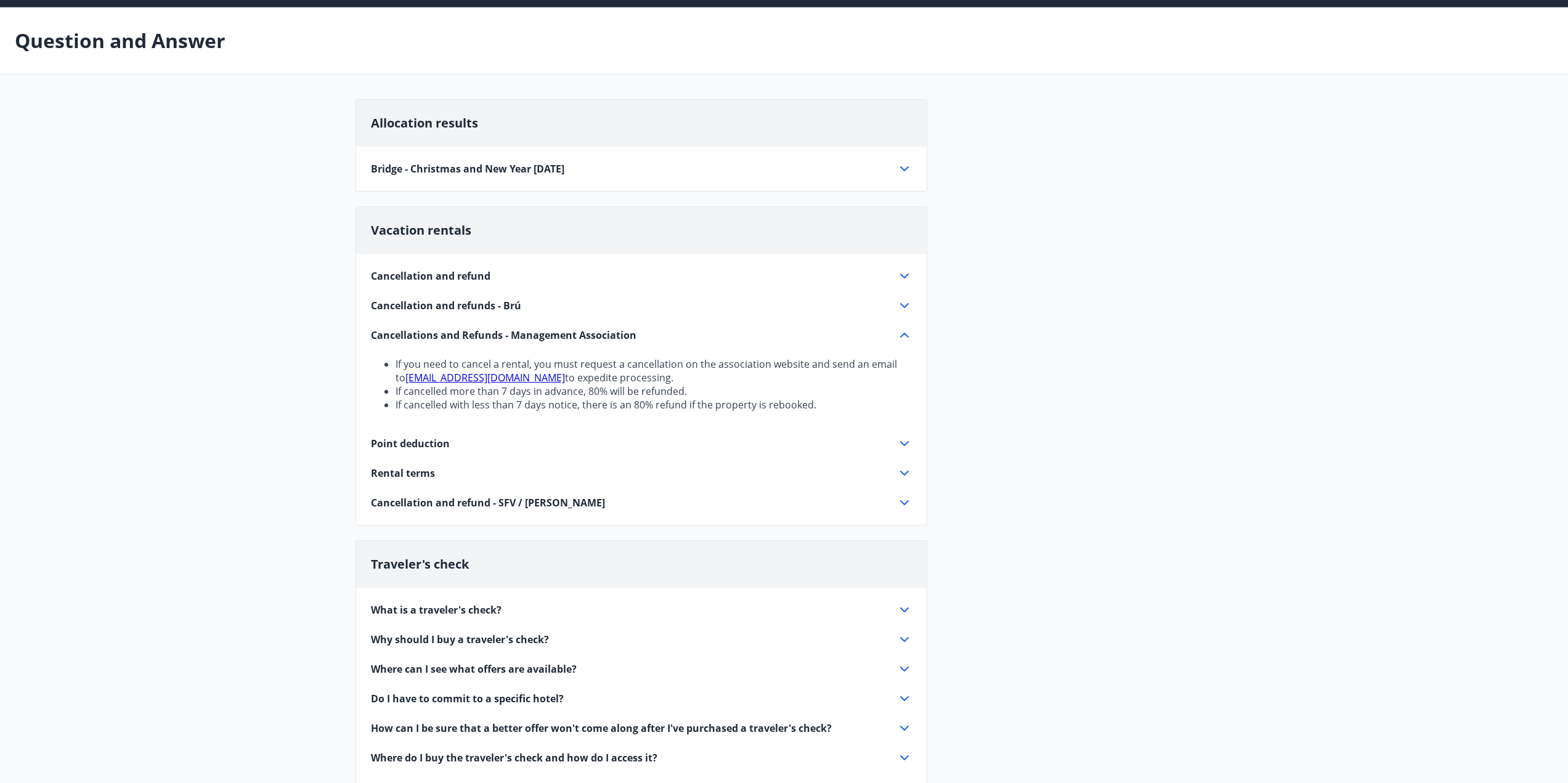
click at [906, 337] on icon at bounding box center [904, 335] width 15 height 15
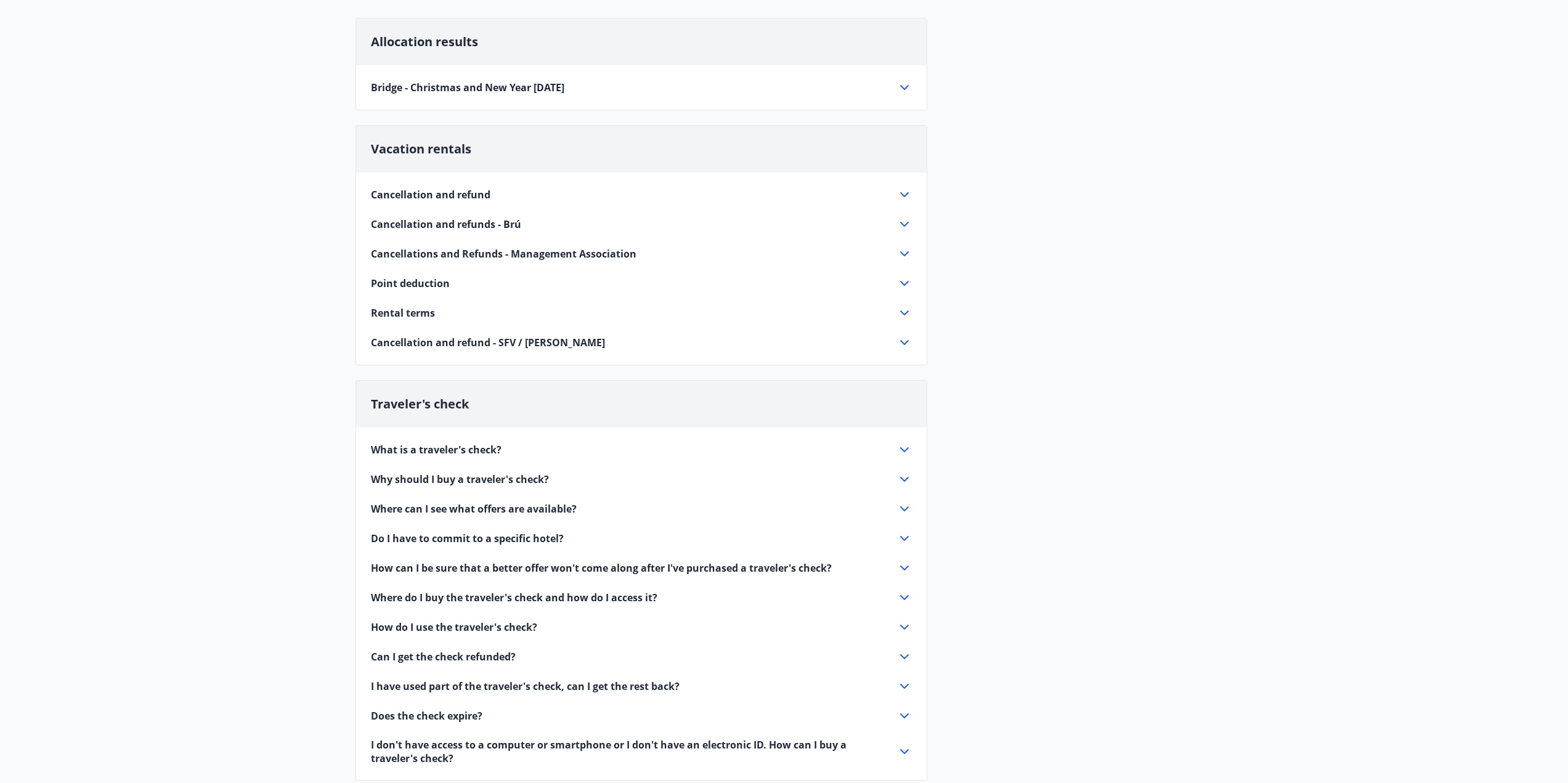
scroll to position [289, 0]
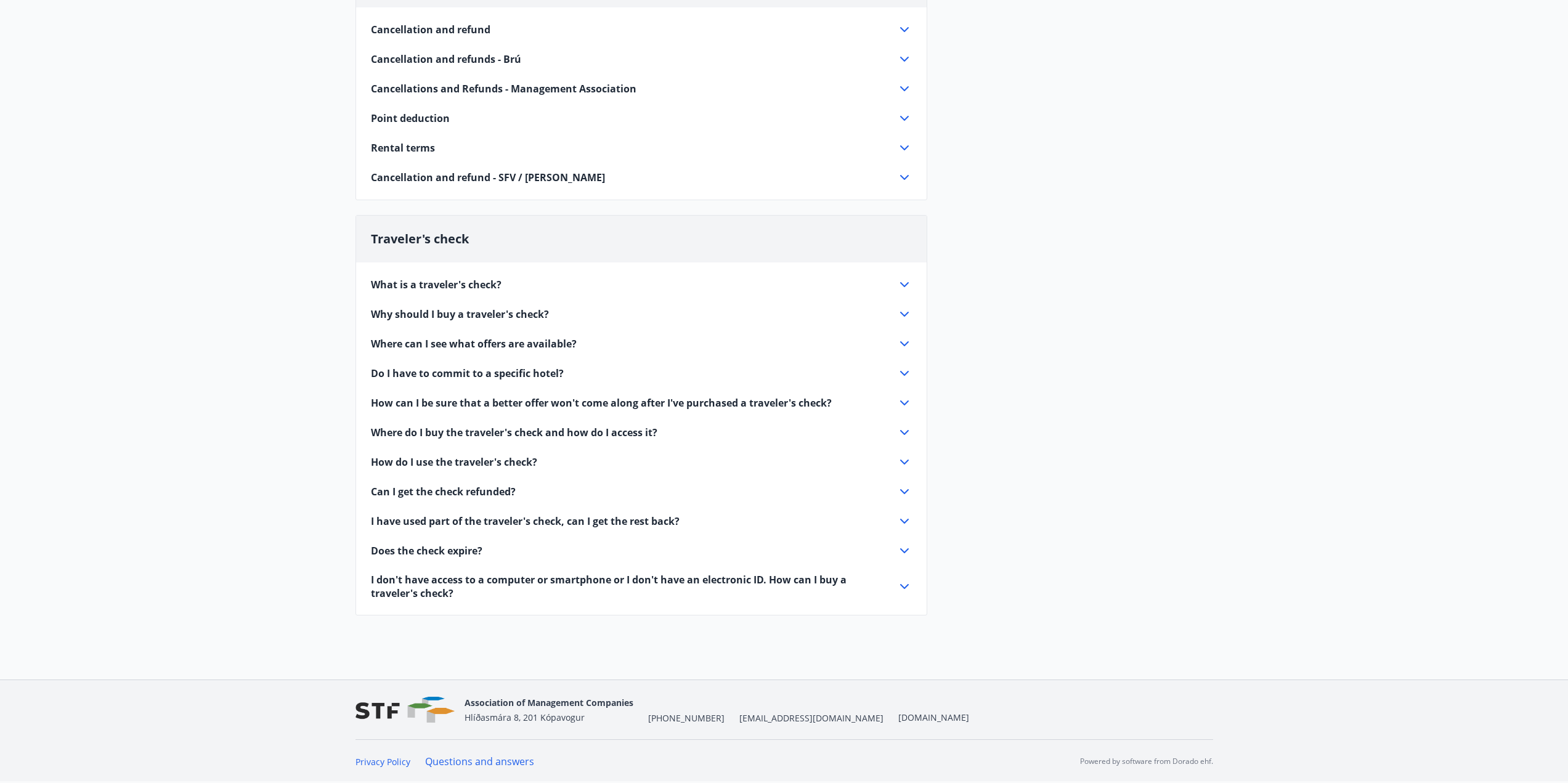
click at [890, 285] on div "What is a traveler's check?" at bounding box center [634, 284] width 526 height 13
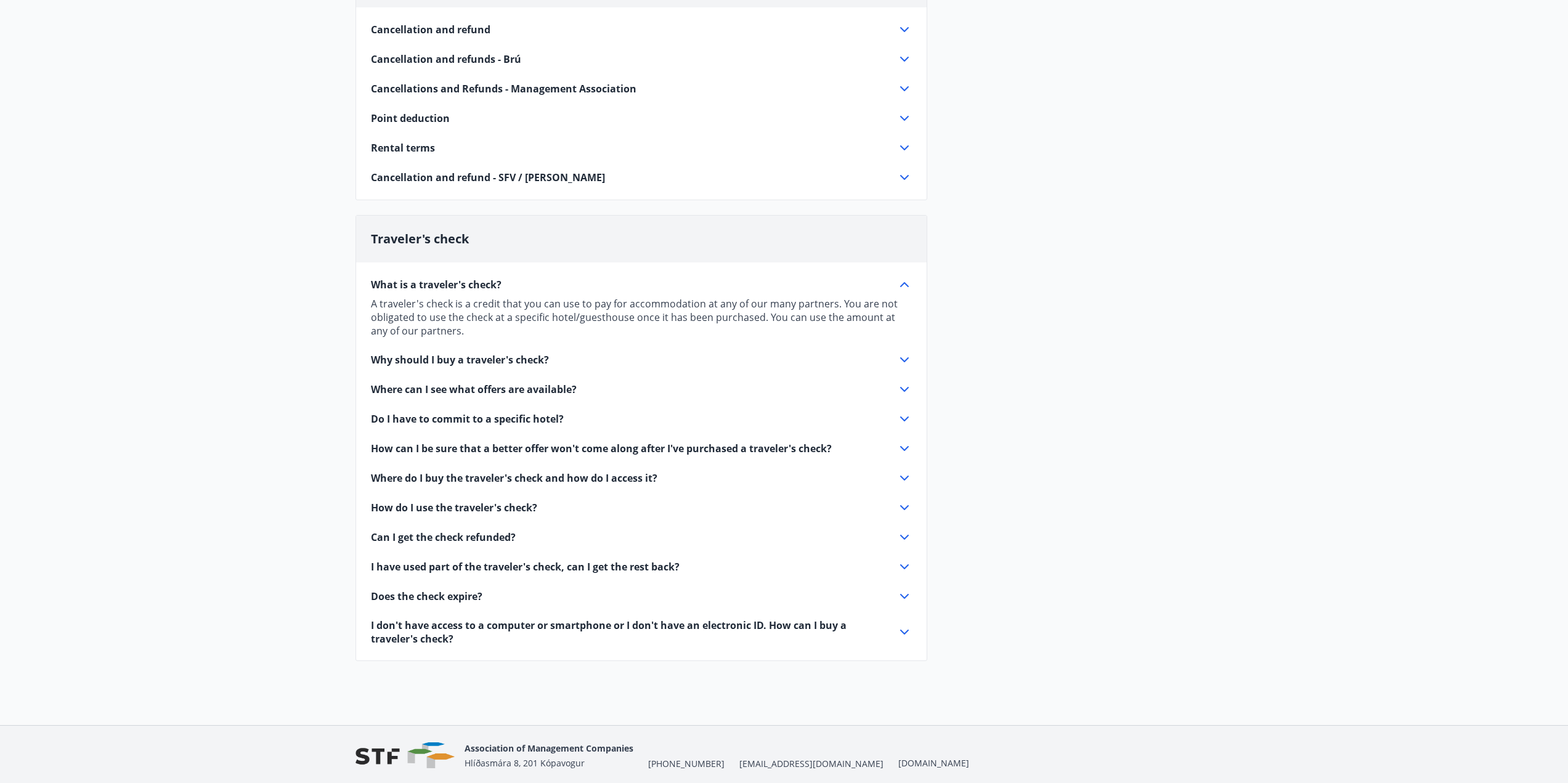
click at [890, 285] on div "What is a traveler's check?" at bounding box center [634, 284] width 526 height 13
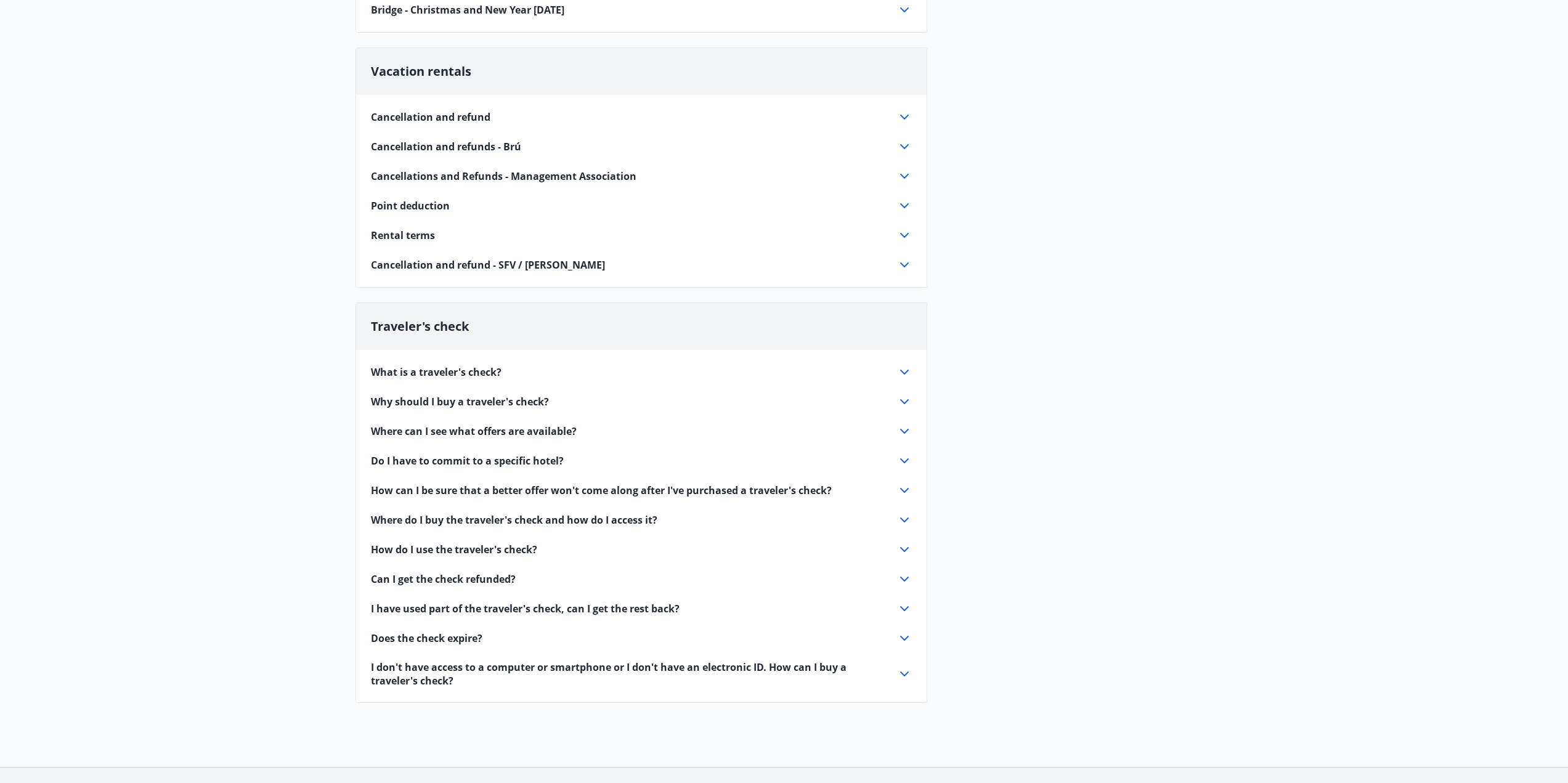
scroll to position [0, 0]
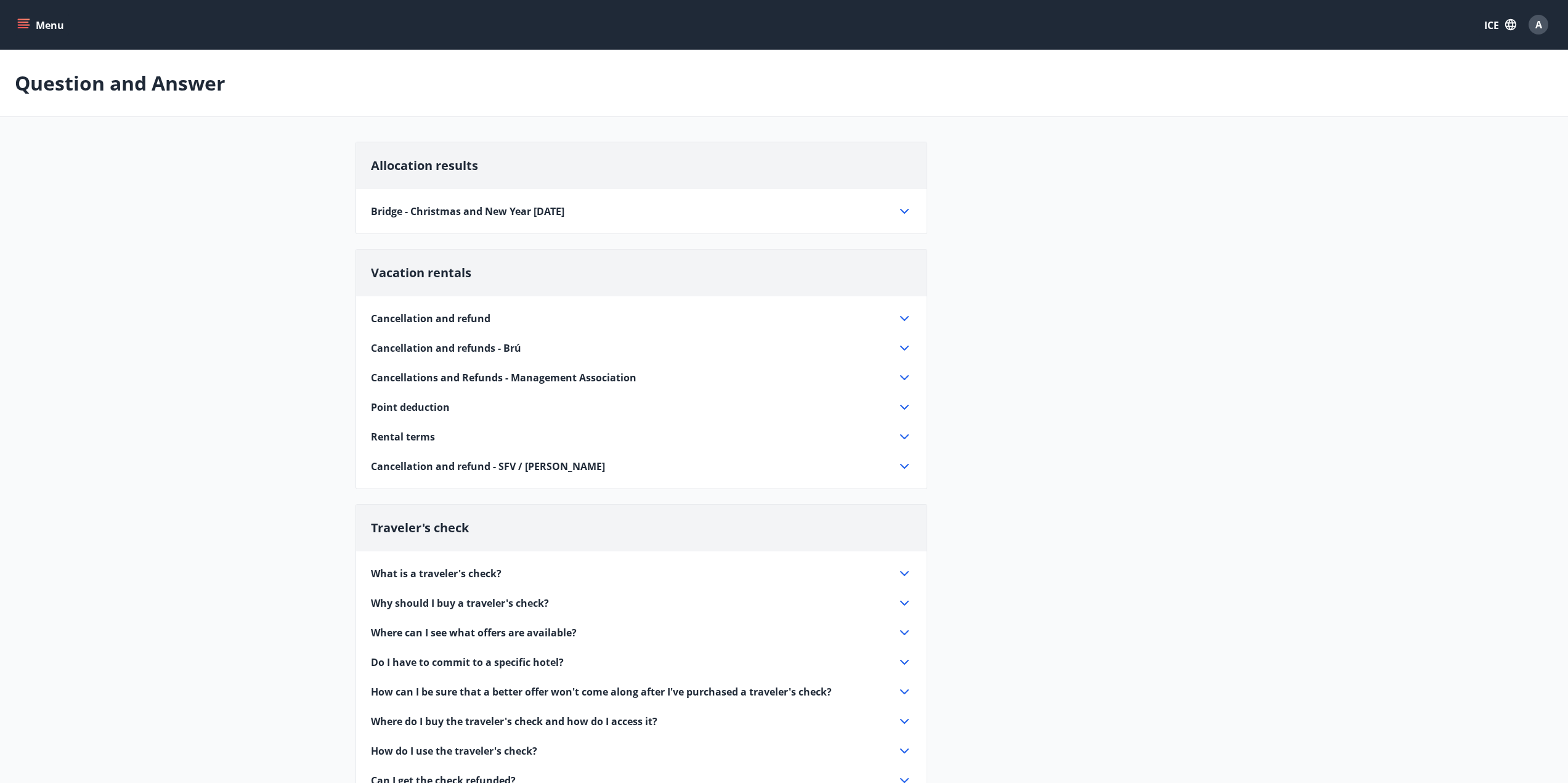
click at [0, 4] on div "Menu ICE A" at bounding box center [784, 24] width 1568 height 49
click at [3, 26] on div "Menu ICE A" at bounding box center [784, 24] width 1568 height 49
click at [22, 23] on icon "menu" at bounding box center [23, 22] width 11 height 1
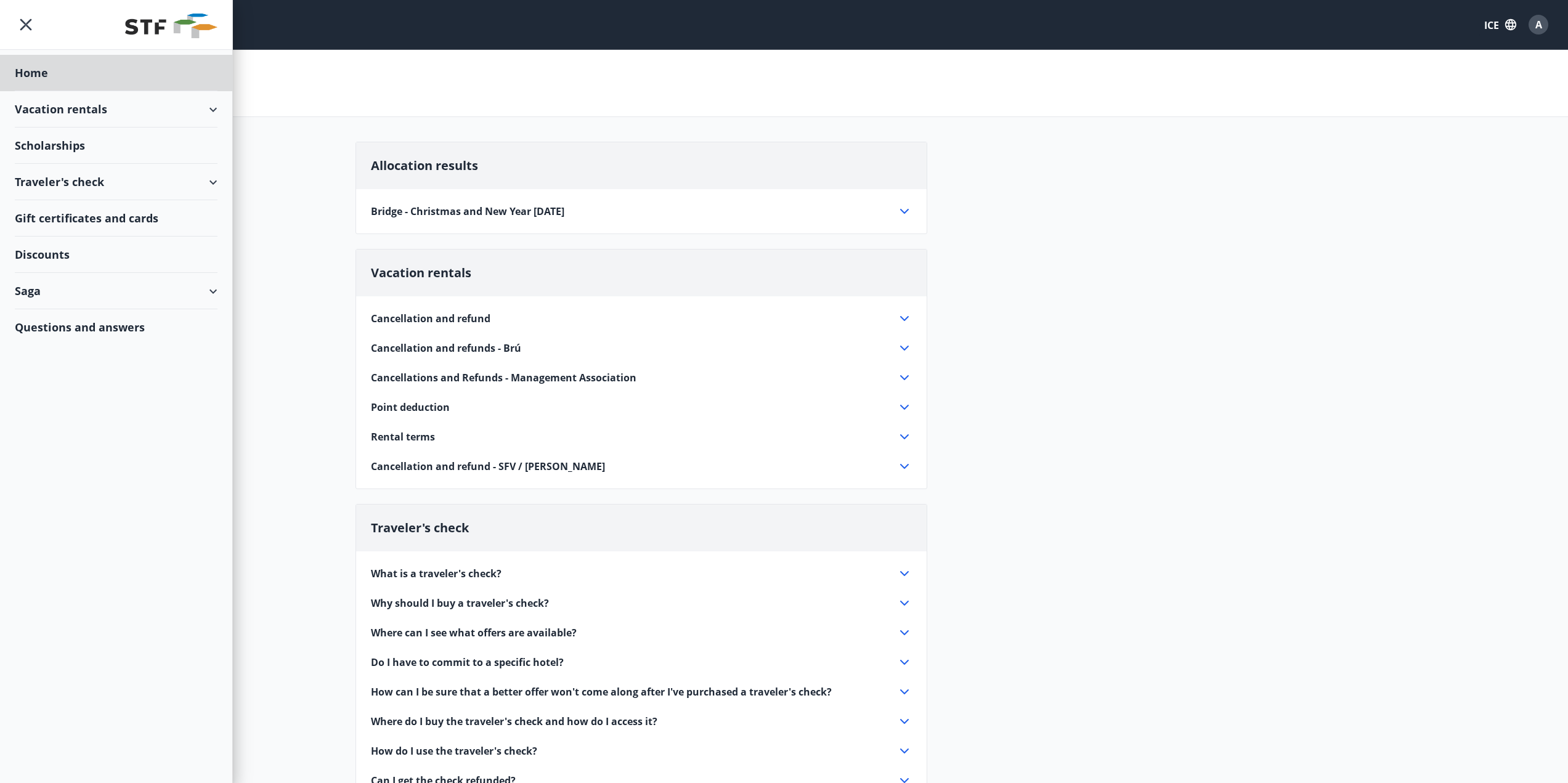
click at [111, 149] on div "Scholarships" at bounding box center [116, 146] width 203 height 37
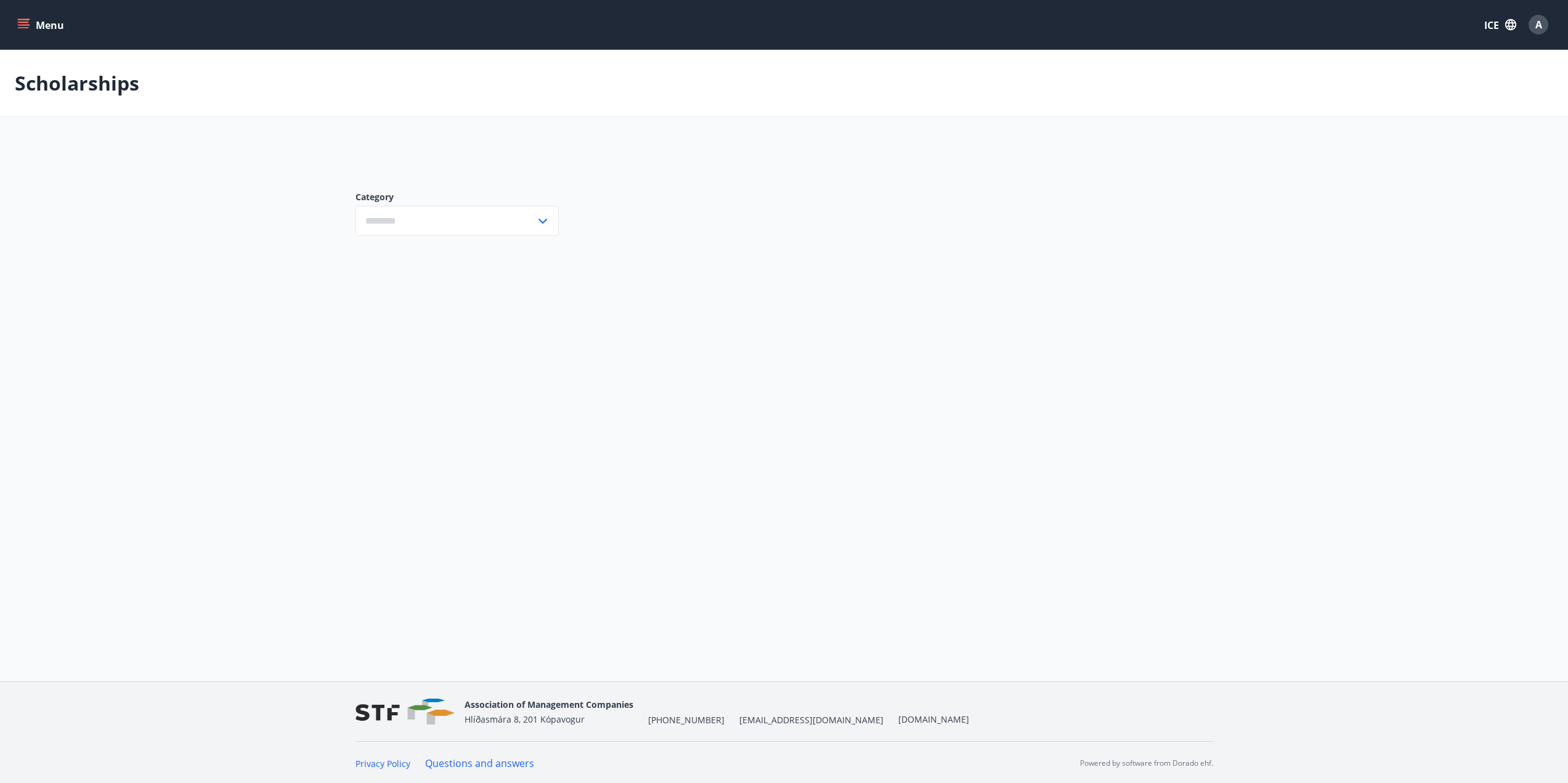
type input "***"
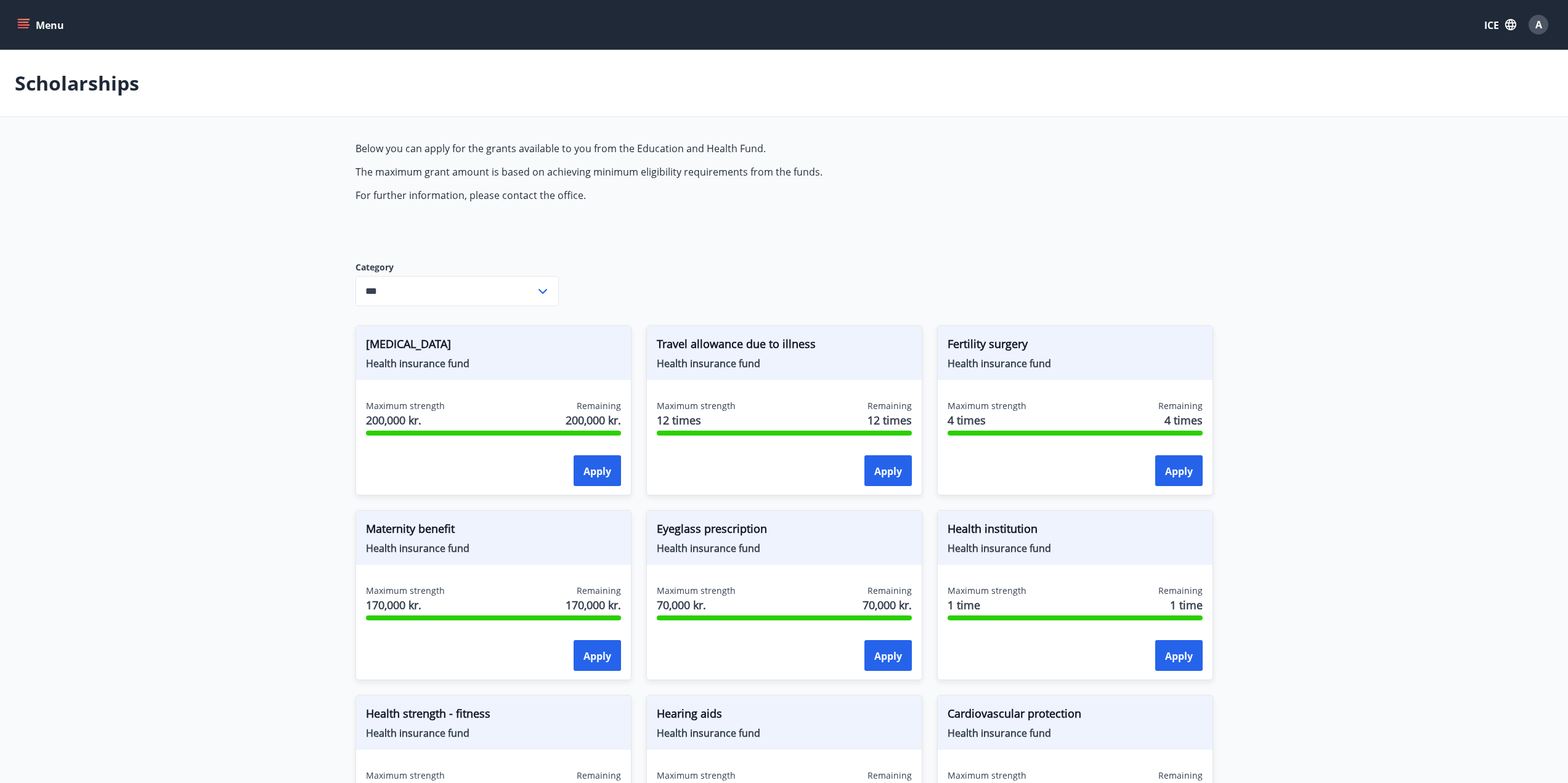
click at [17, 24] on icon "menu" at bounding box center [23, 24] width 12 height 12
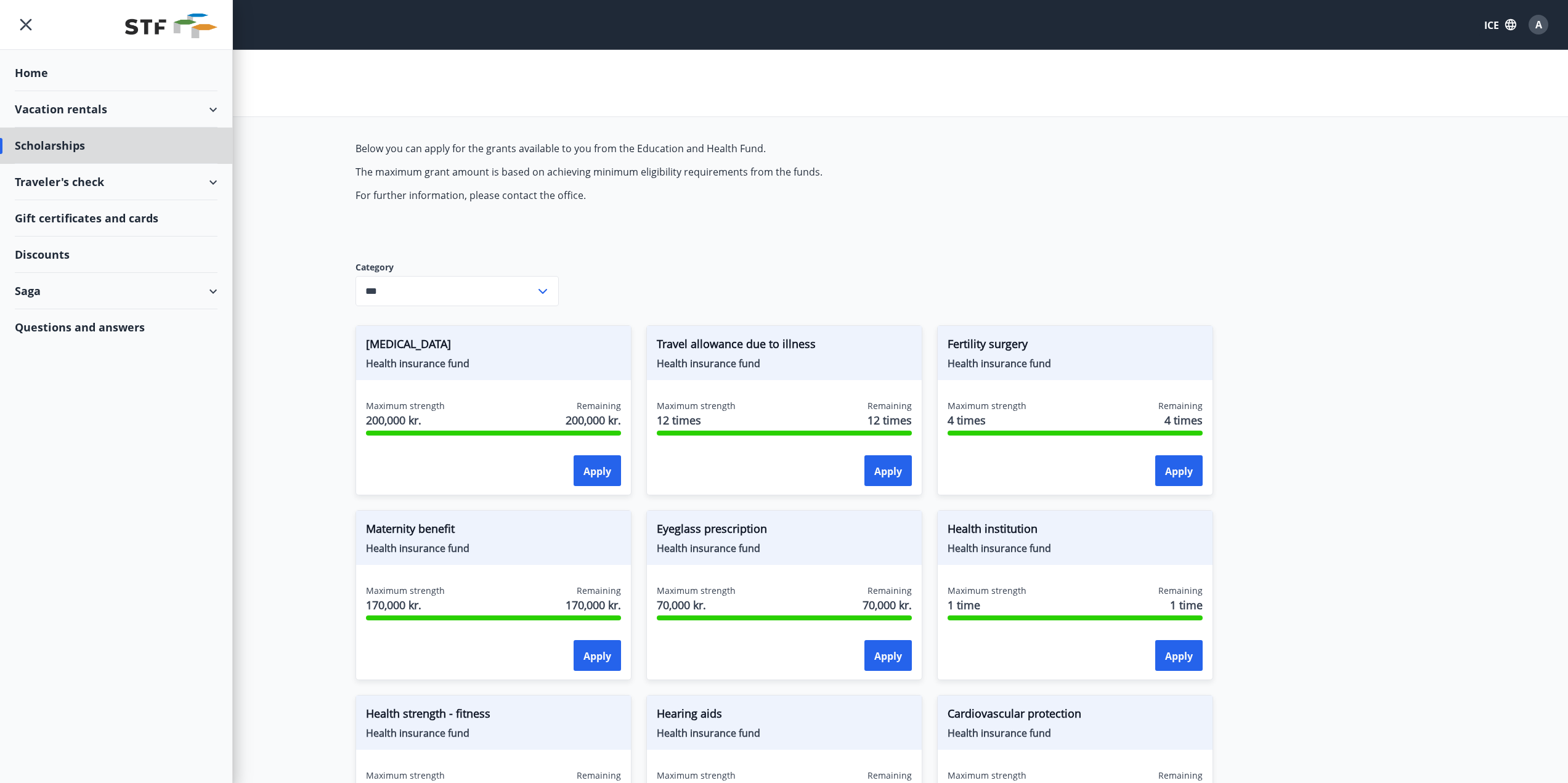
click at [128, 78] on div "Home" at bounding box center [116, 72] width 203 height 37
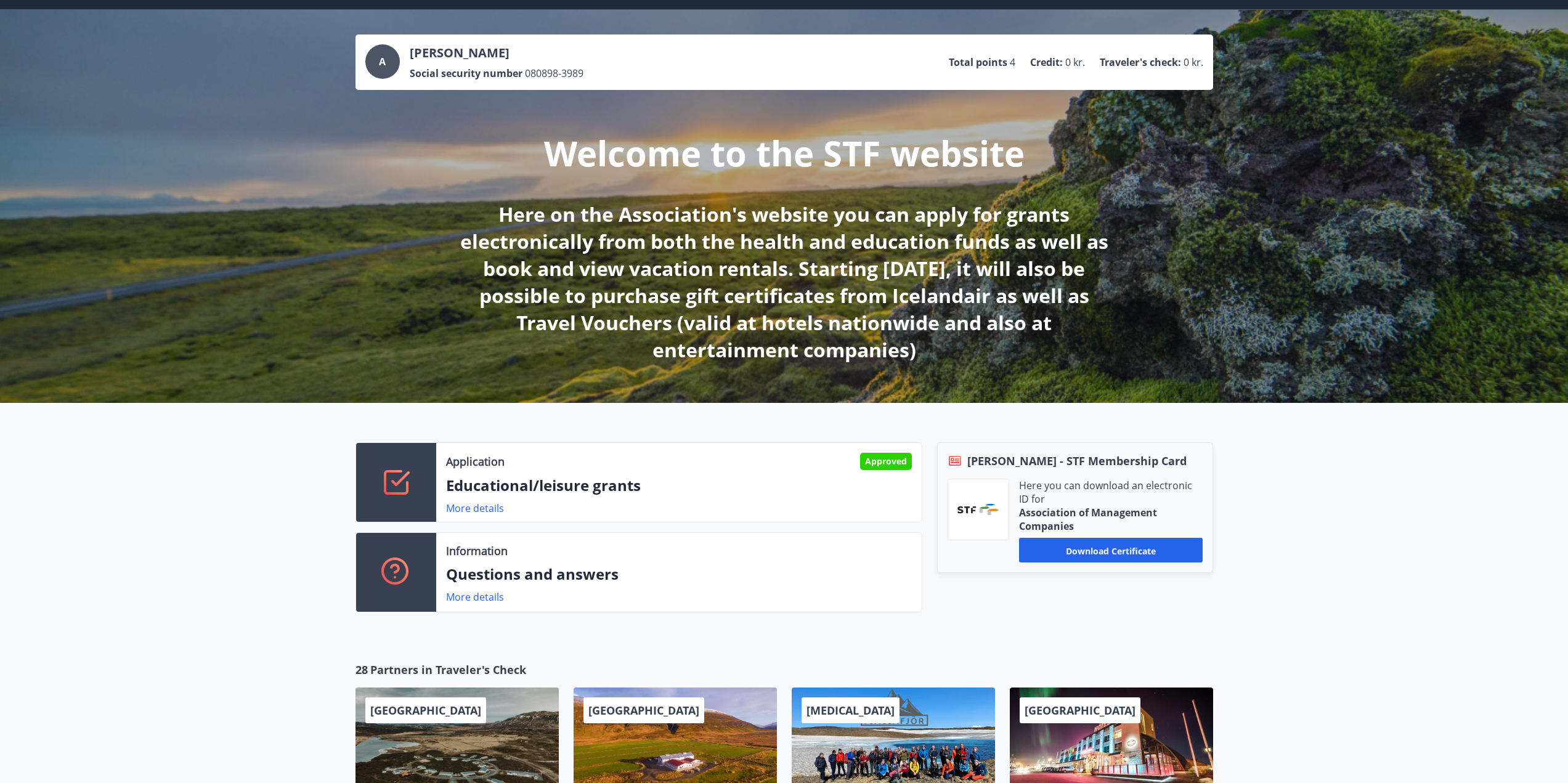
scroll to position [62, 0]
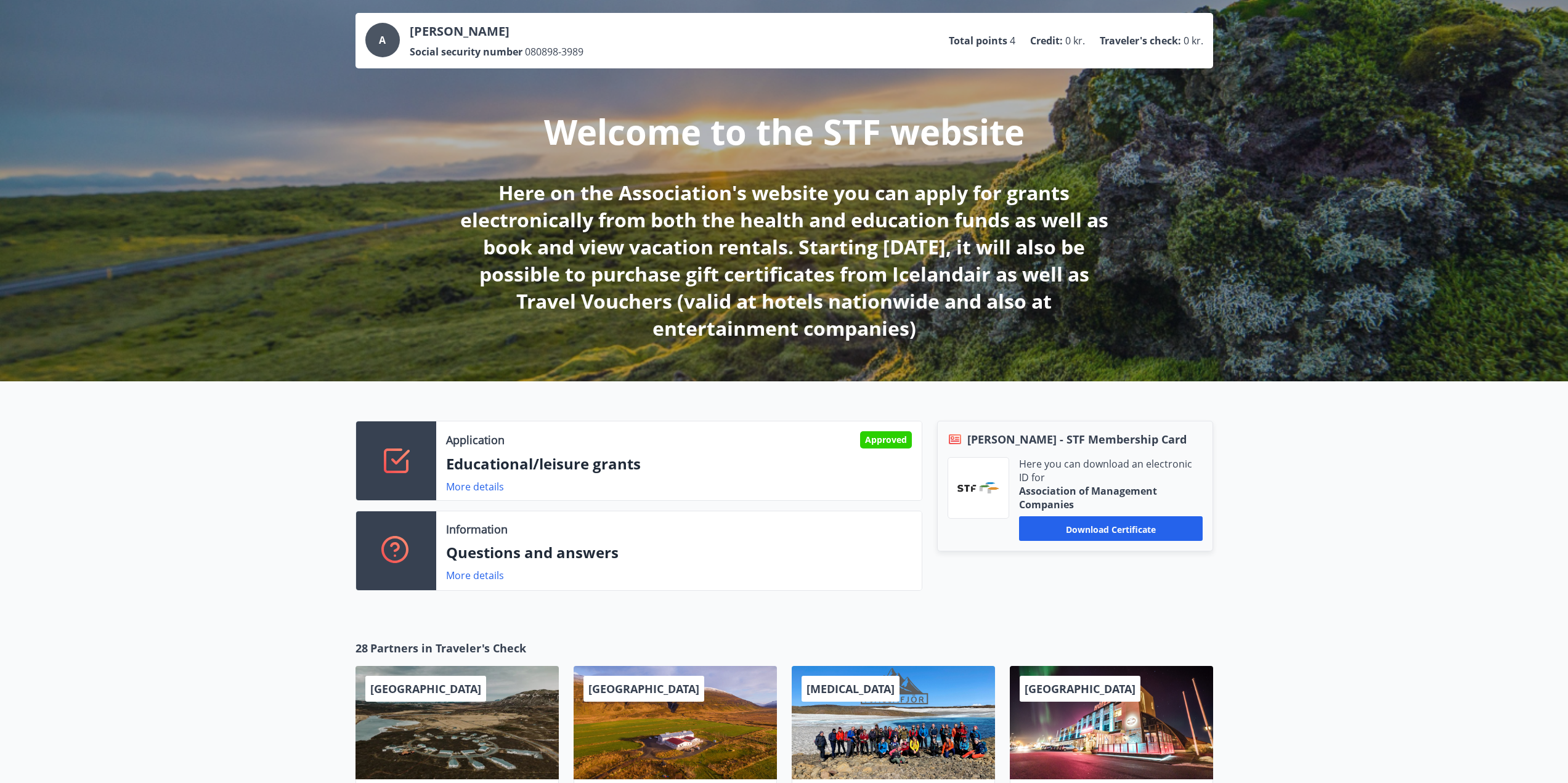
click at [663, 475] on div "Application Approved Educational/leisure grants More details" at bounding box center [679, 460] width 485 height 79
click at [501, 487] on font "More details" at bounding box center [475, 486] width 58 height 13
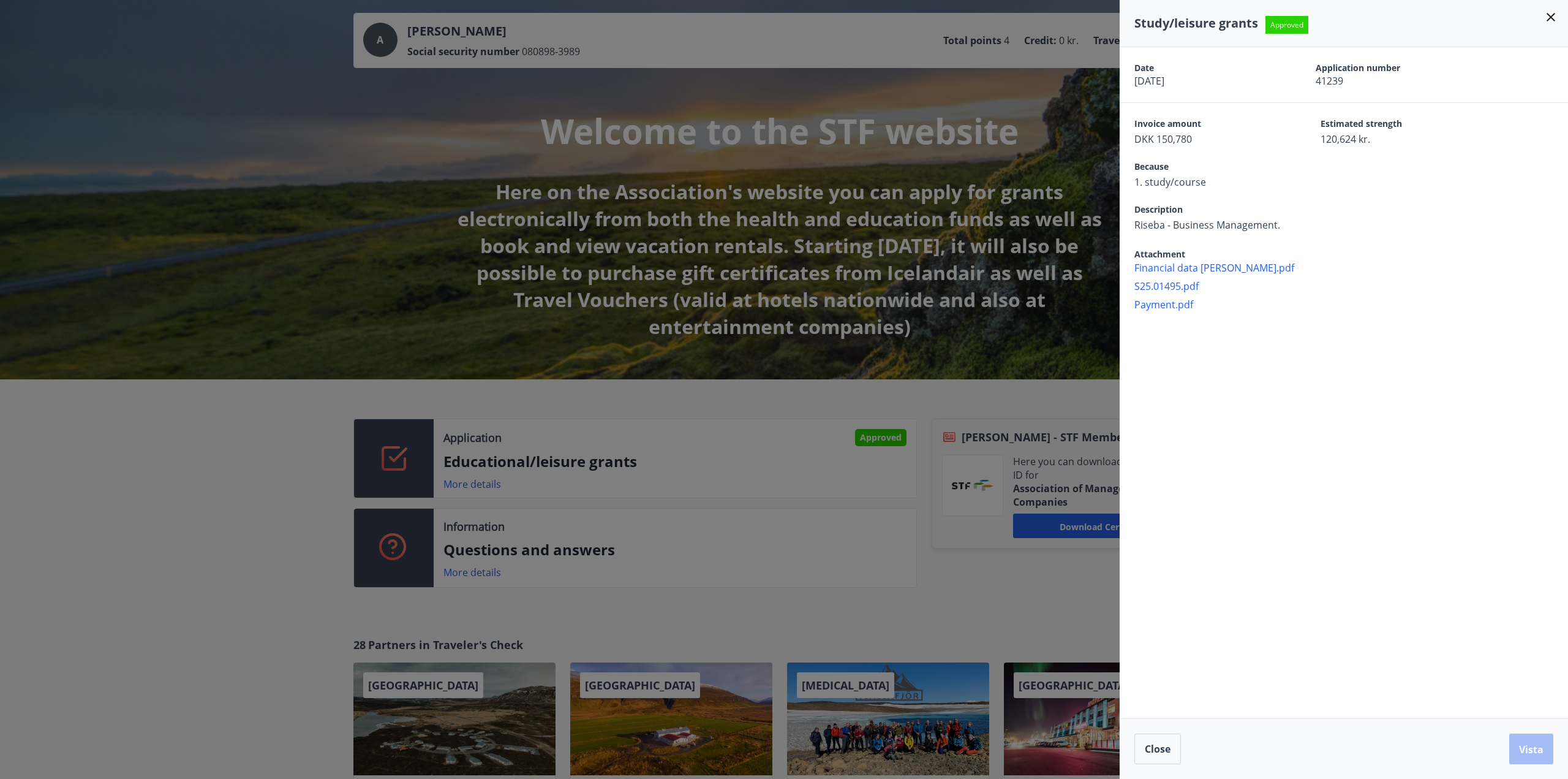
click at [1551, 17] on icon at bounding box center [1551, 17] width 8 height 8
